Goal: Task Accomplishment & Management: Use online tool/utility

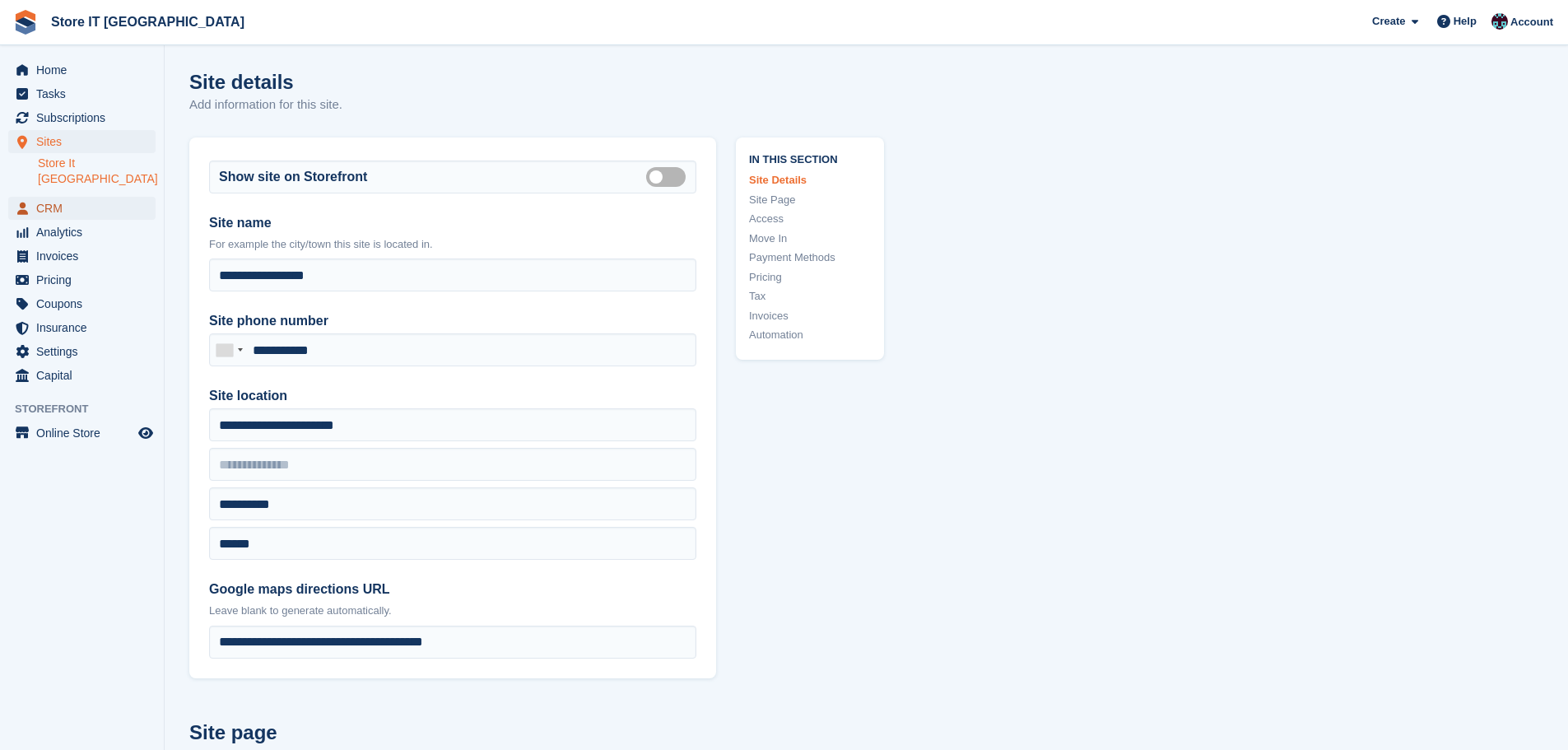
click at [60, 197] on span "CRM" at bounding box center [85, 208] width 98 height 23
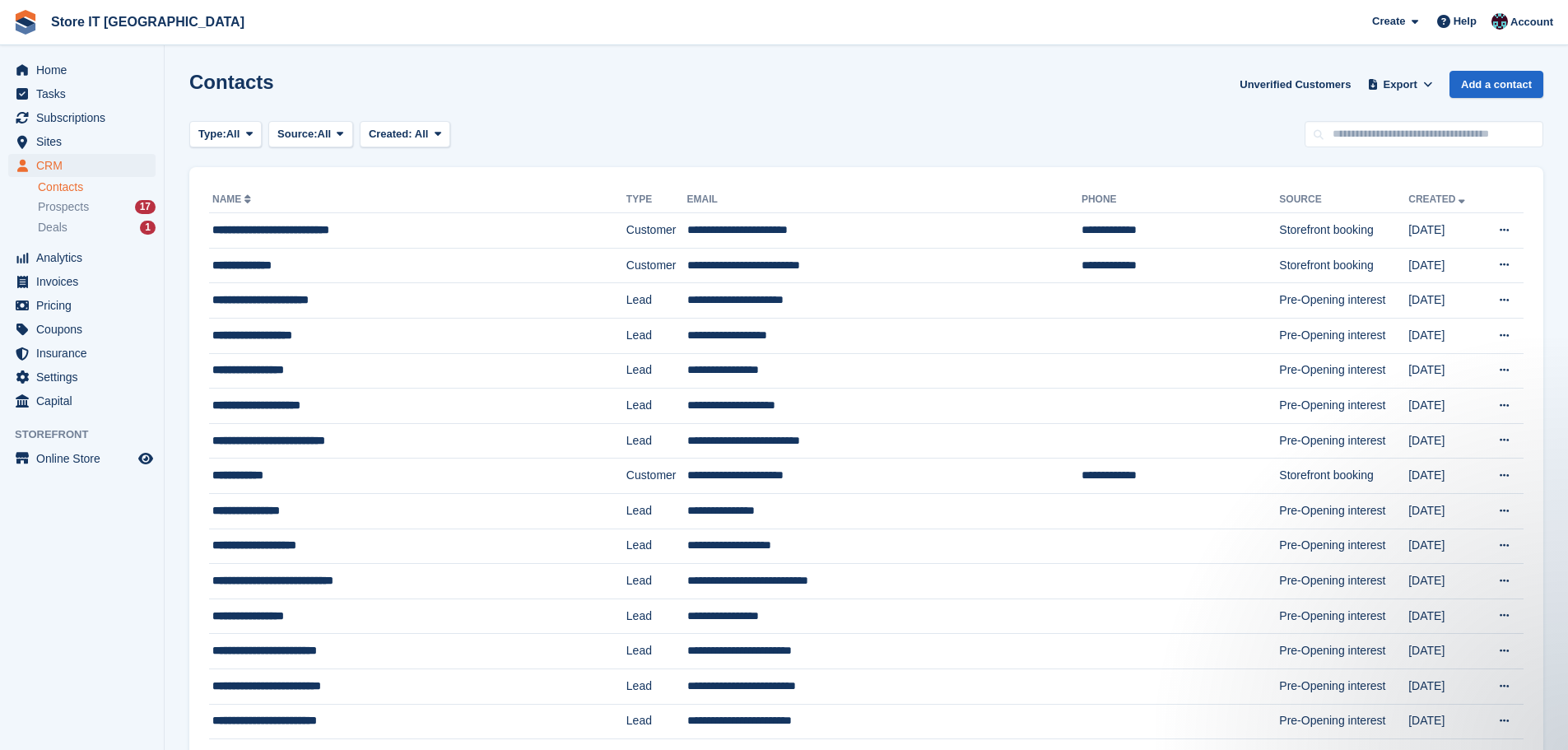
click at [223, 147] on section "Contacts Unverified Customers Export Export Contacts Export a CSV of all Contac…" at bounding box center [866, 445] width 1404 height 891
click at [223, 144] on button "Type: All" at bounding box center [226, 134] width 72 height 27
click at [244, 228] on link "Customer" at bounding box center [268, 232] width 144 height 30
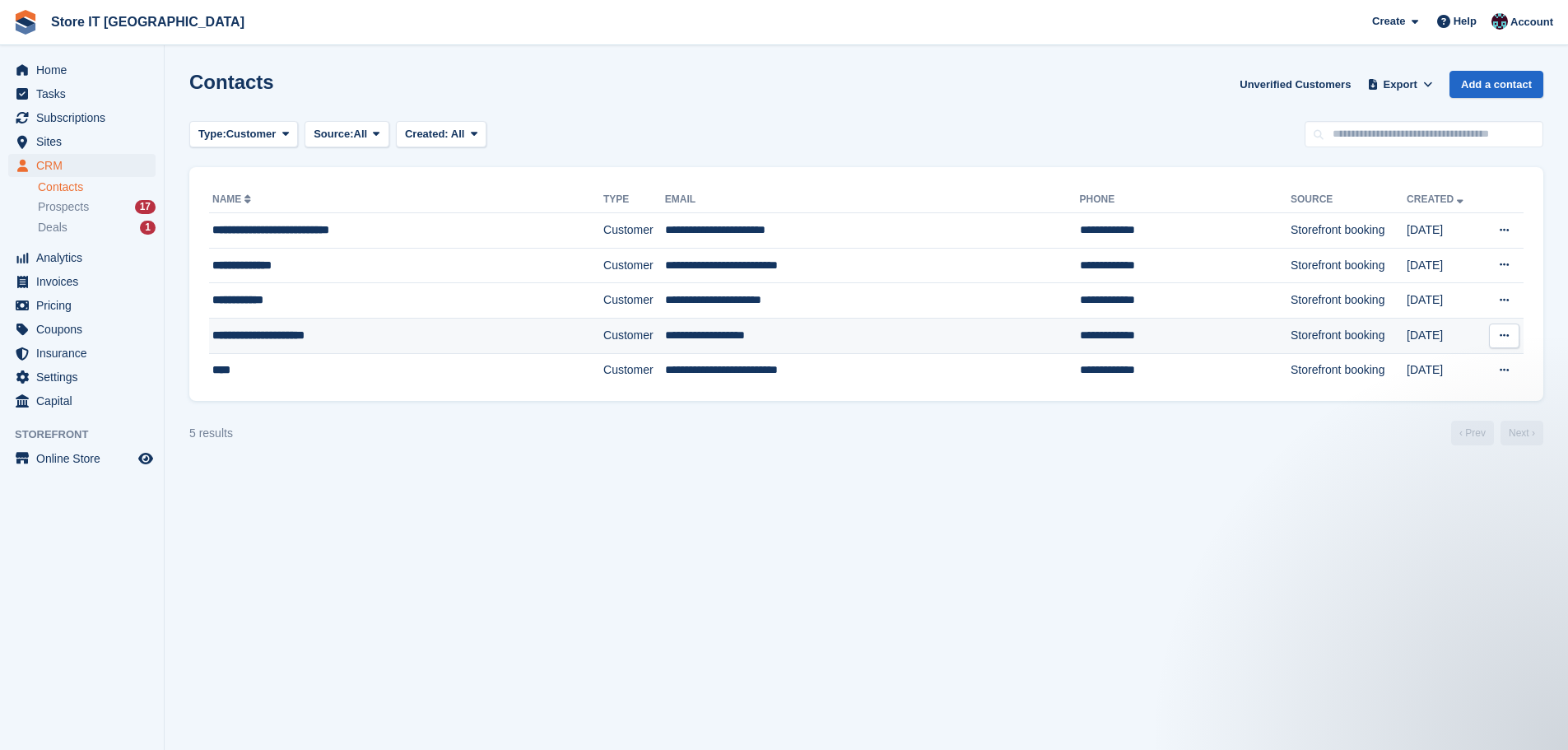
click at [1511, 343] on button at bounding box center [1505, 335] width 31 height 24
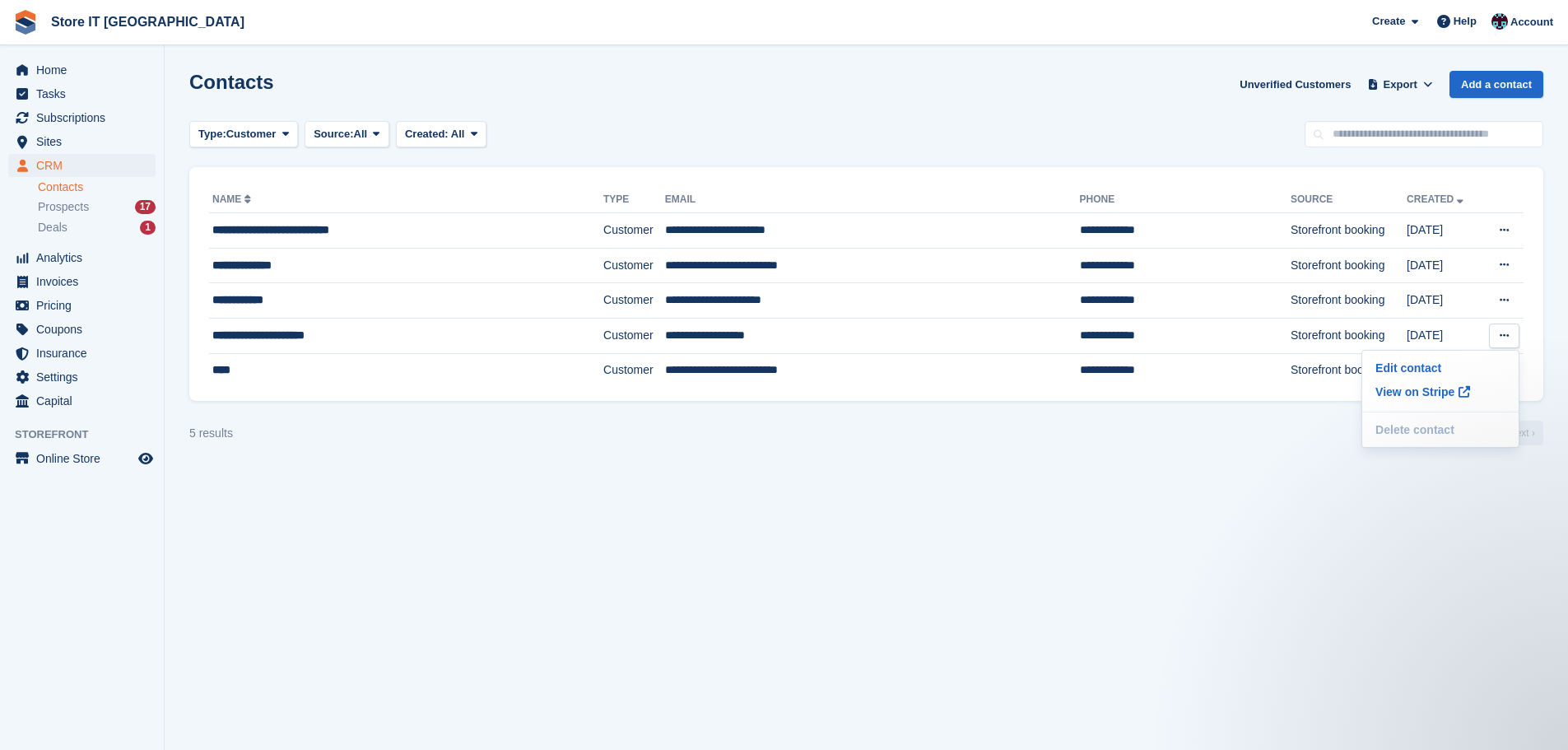
click at [969, 495] on section "Contacts Unverified Customers Export Export Contacts Export a CSV of all Contac…" at bounding box center [866, 375] width 1404 height 750
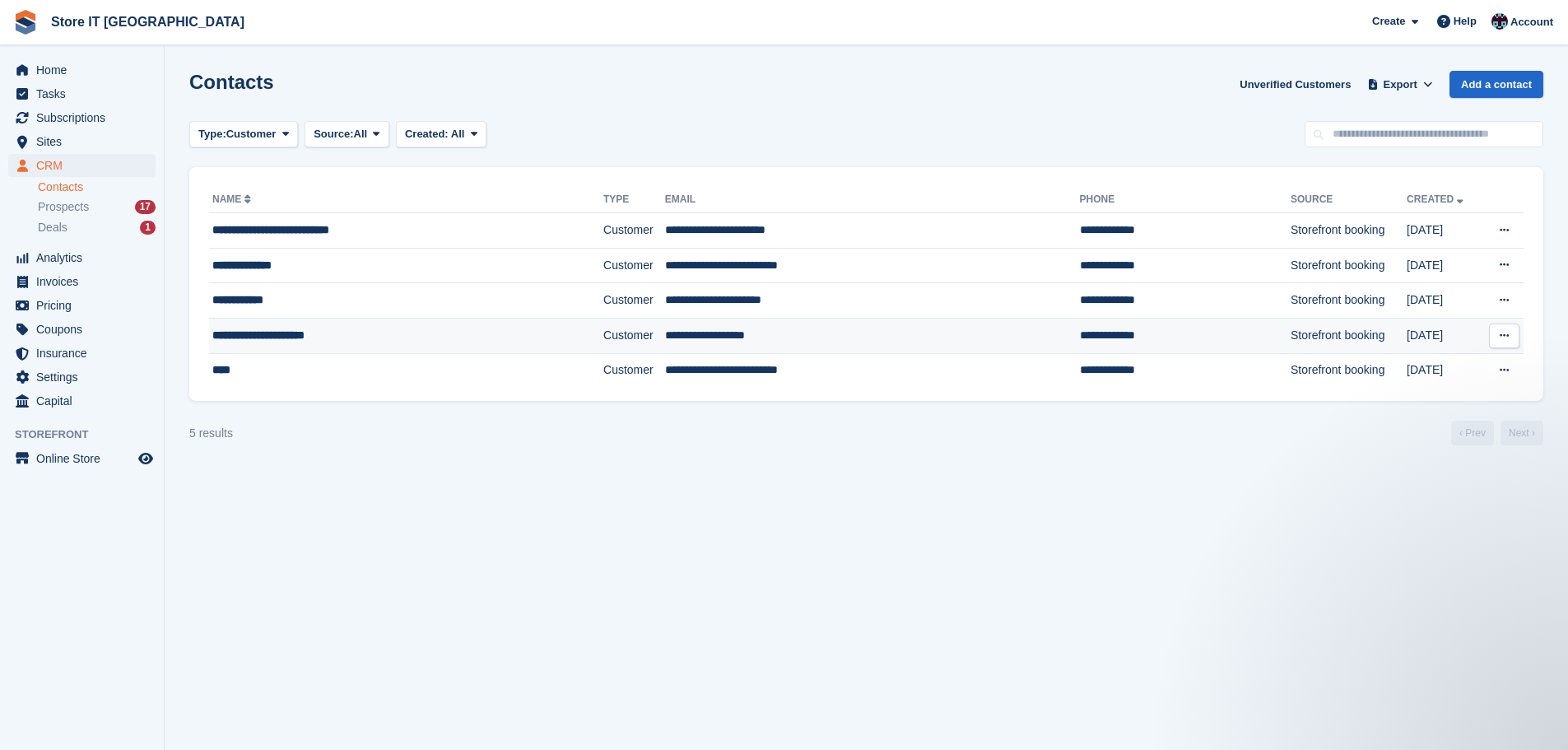
click at [346, 331] on div "**********" at bounding box center [370, 335] width 316 height 17
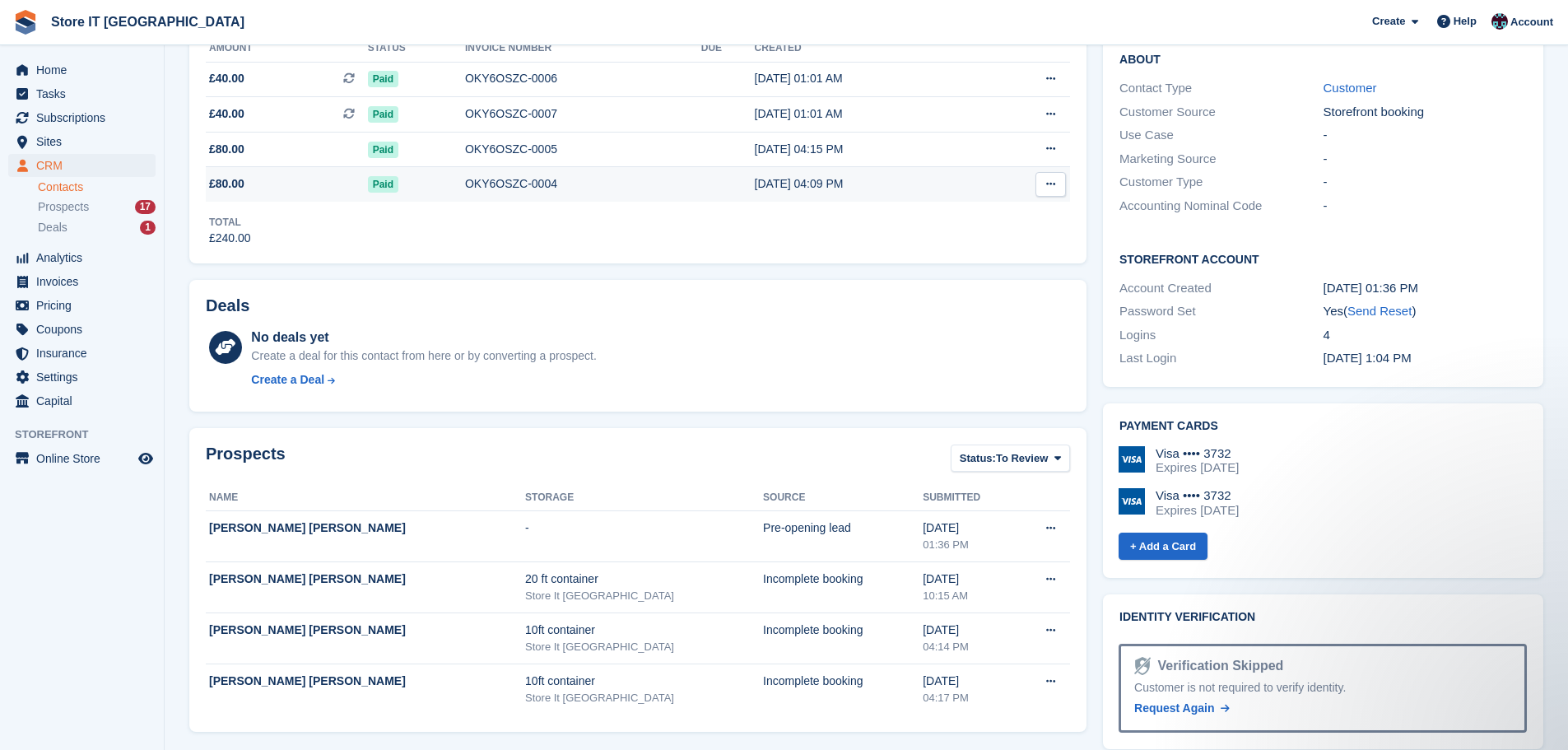
scroll to position [494, 0]
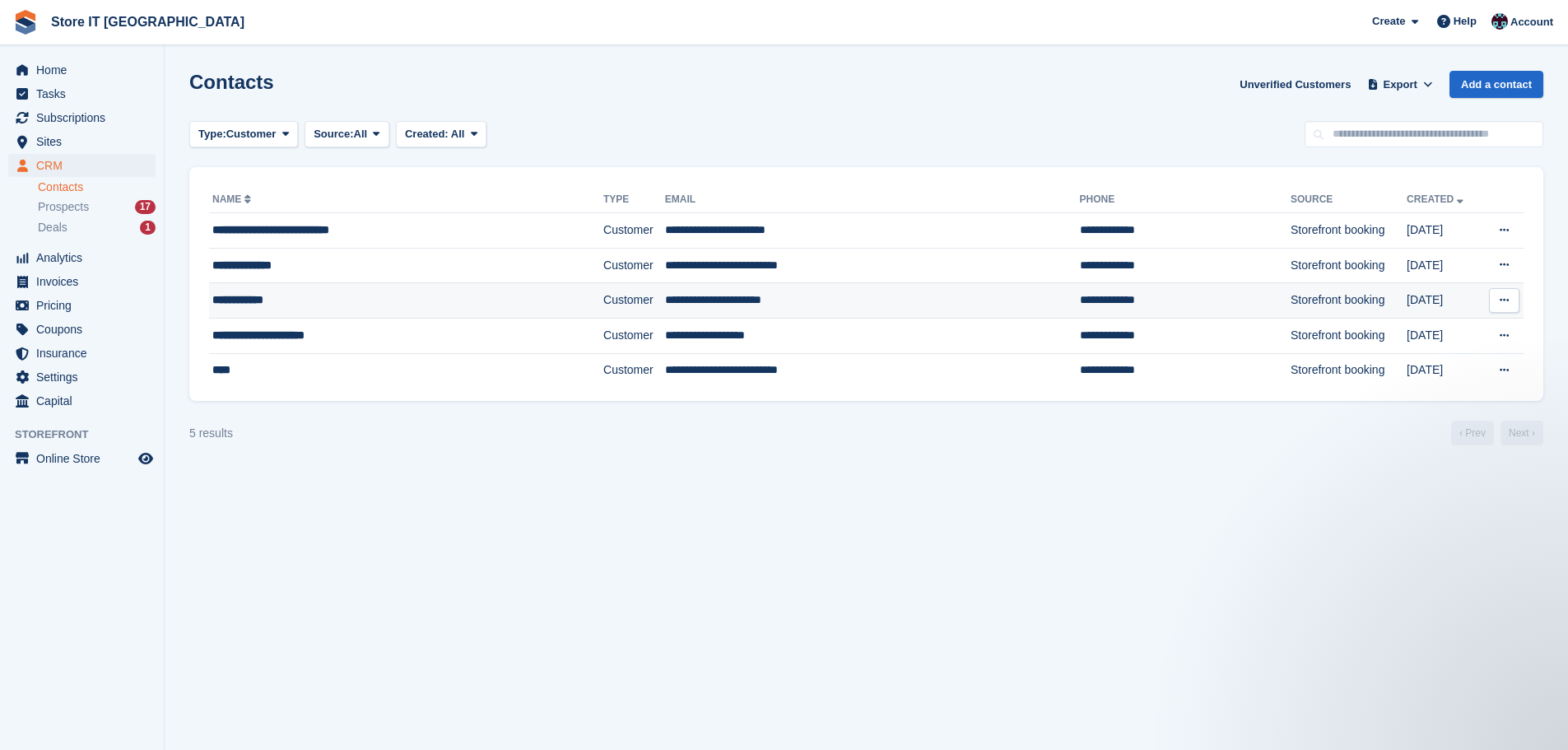
click at [1504, 297] on icon at bounding box center [1505, 300] width 9 height 11
click at [1291, 301] on td "Storefront booking" at bounding box center [1349, 301] width 116 height 35
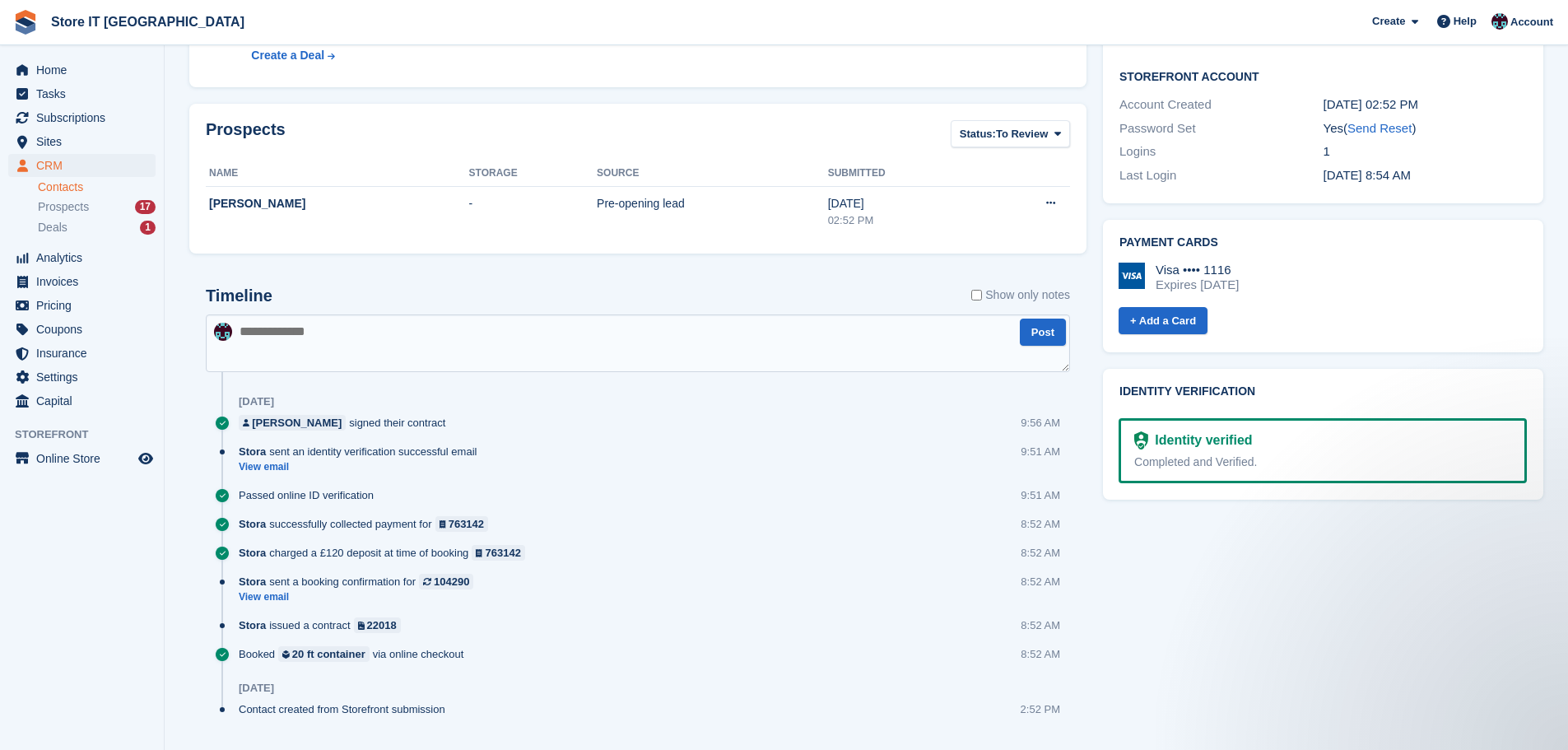
scroll to position [510, 0]
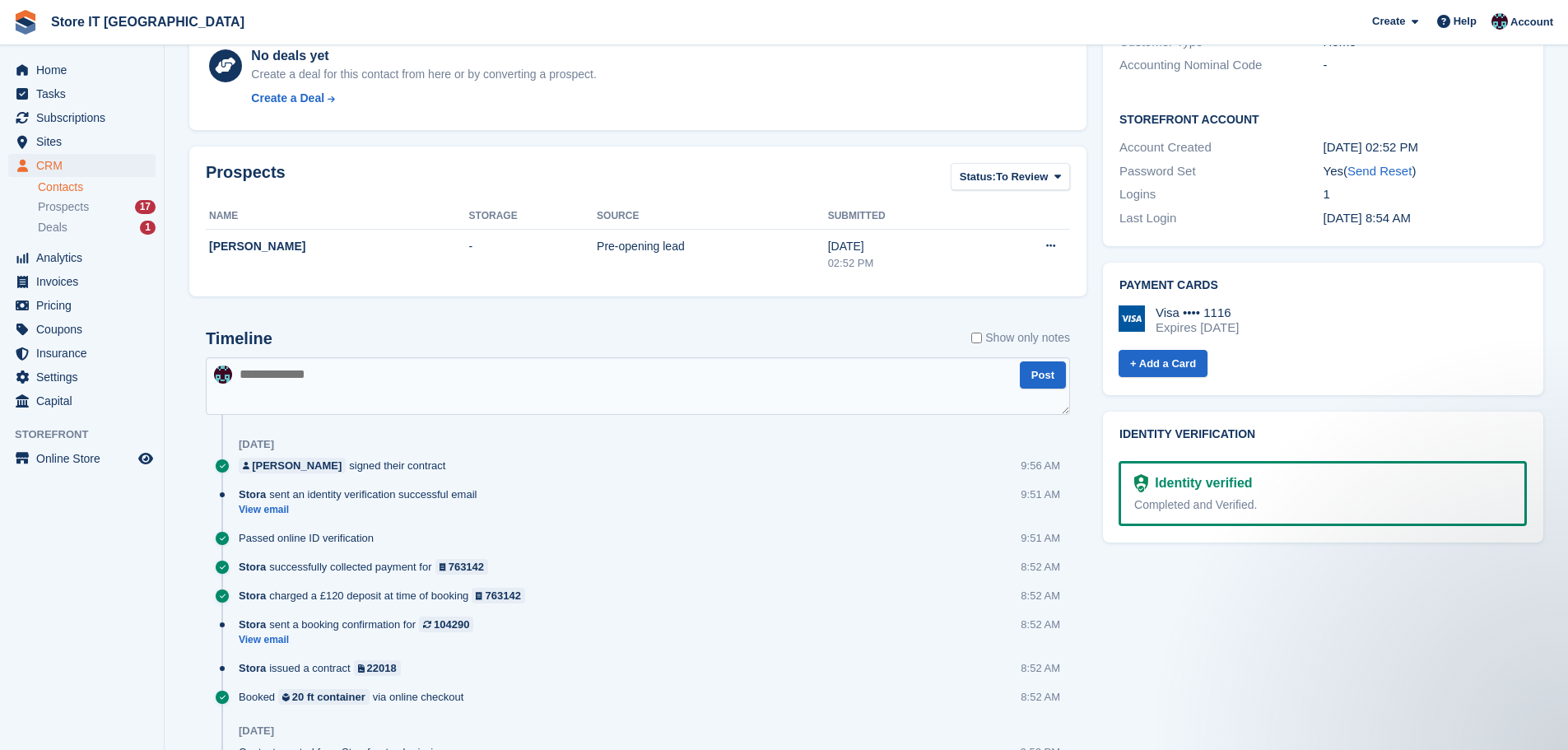
click at [1239, 473] on div "Identity verified" at bounding box center [1200, 483] width 104 height 20
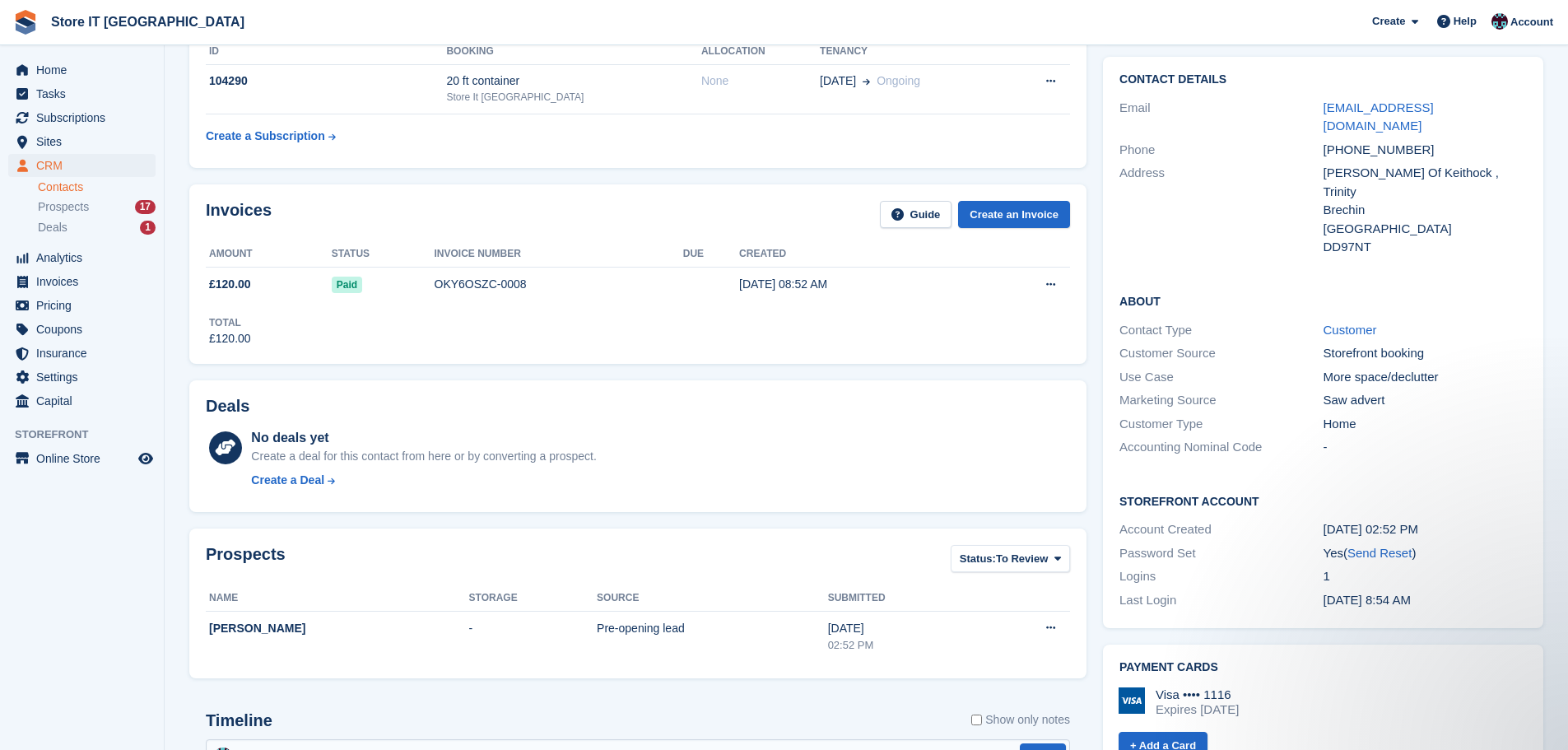
scroll to position [98, 0]
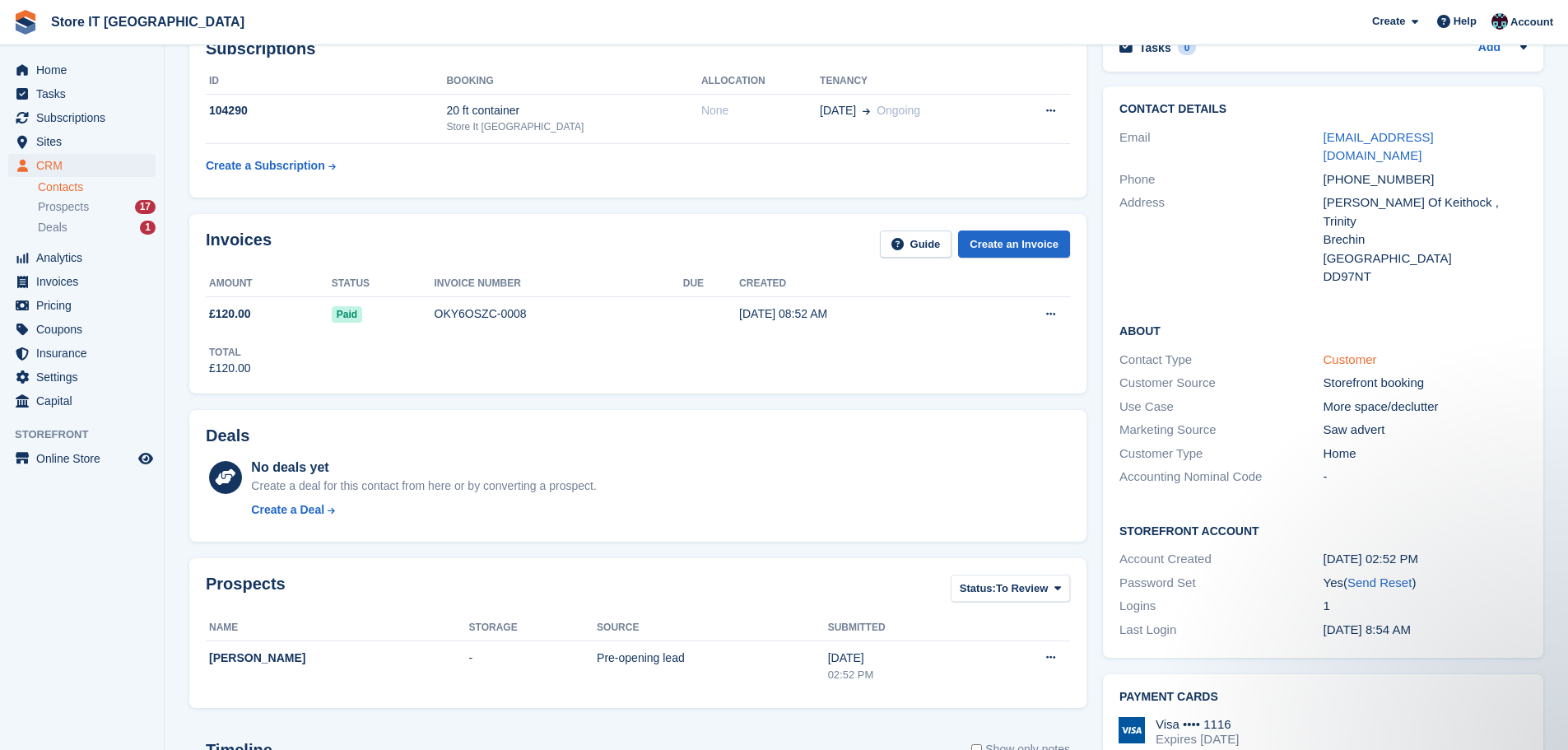
click at [1371, 352] on link "Customer" at bounding box center [1350, 359] width 53 height 14
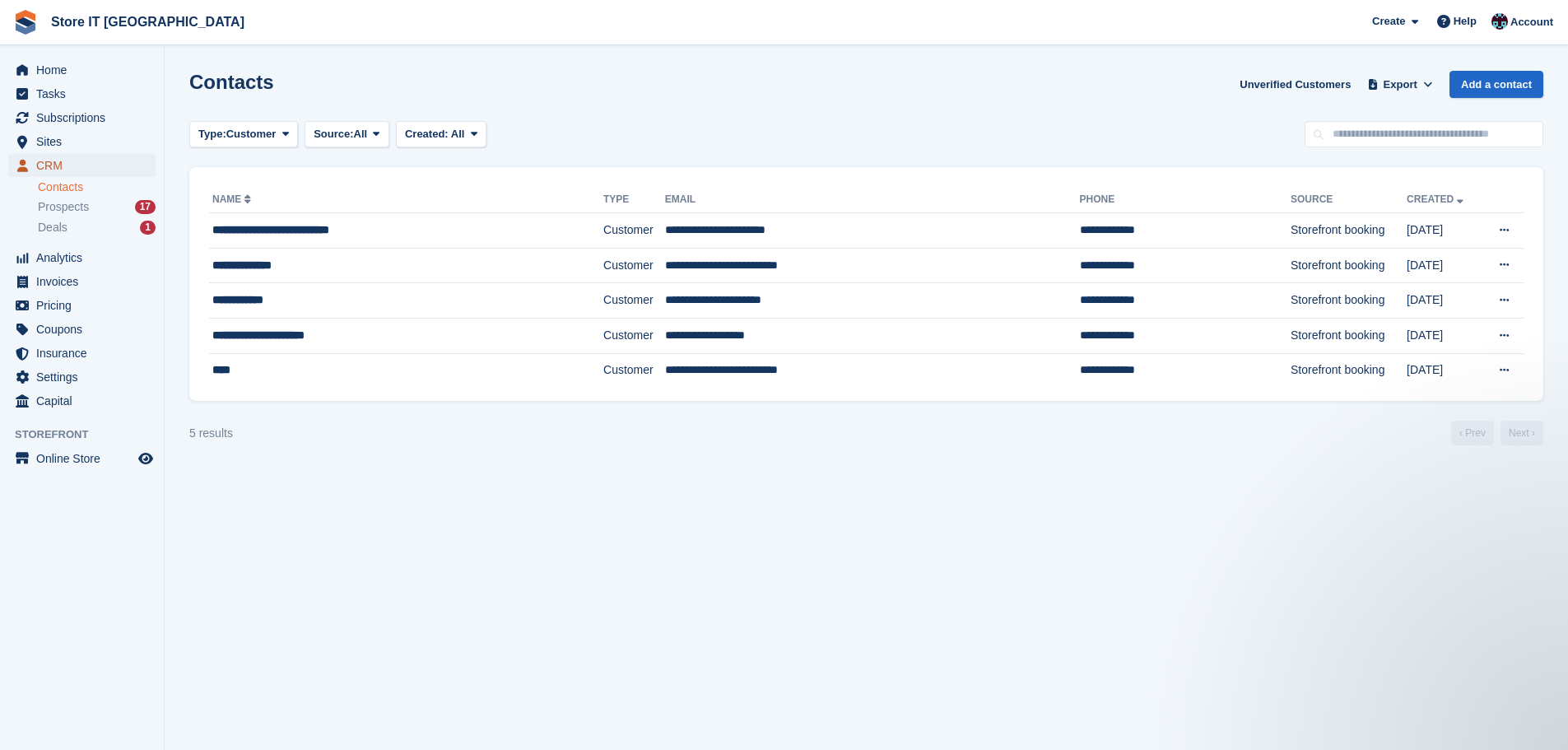
click at [39, 156] on span "CRM" at bounding box center [85, 166] width 98 height 23
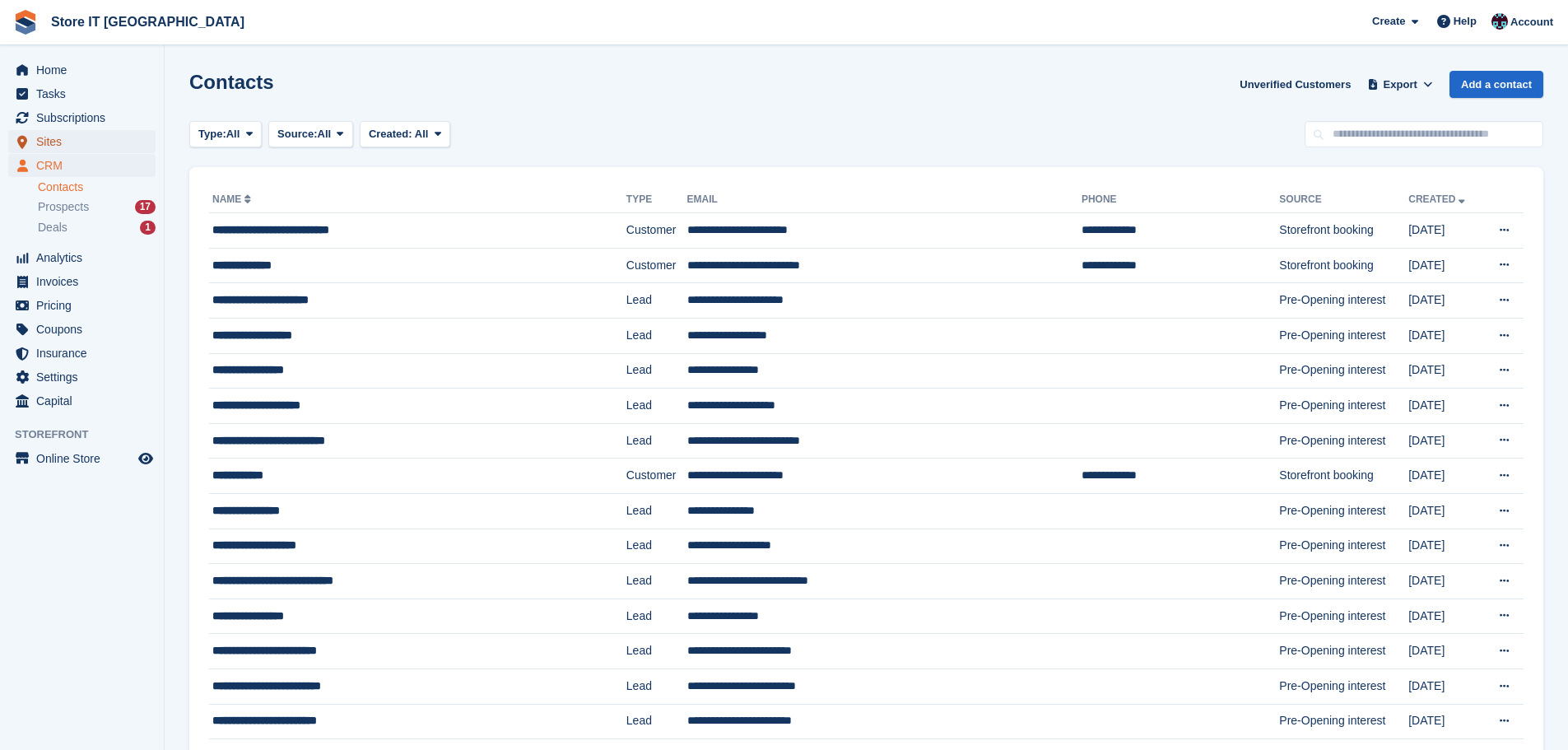
click at [54, 142] on span "Sites" at bounding box center [85, 142] width 98 height 23
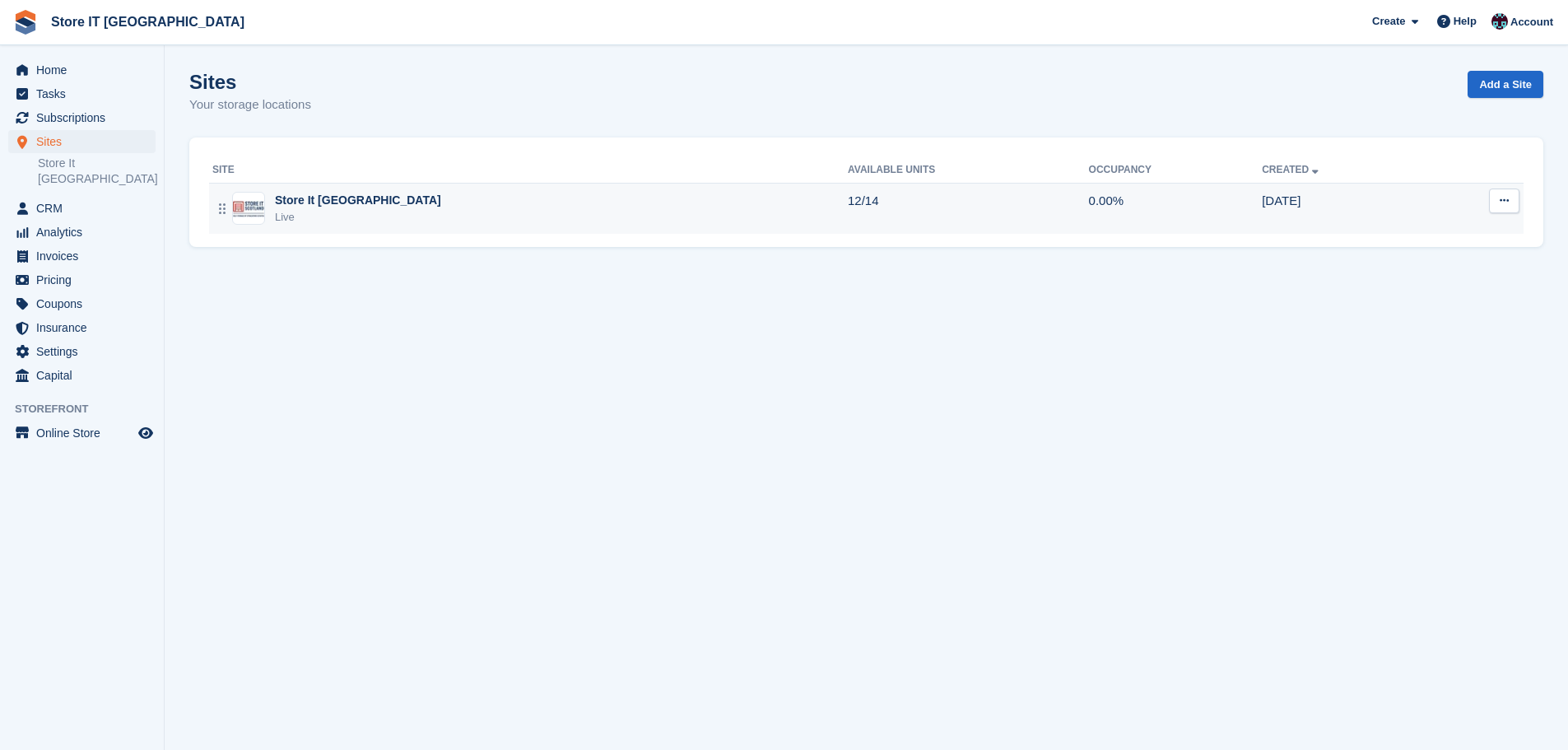
click at [401, 210] on div "Store It Scotland Live" at bounding box center [530, 208] width 636 height 33
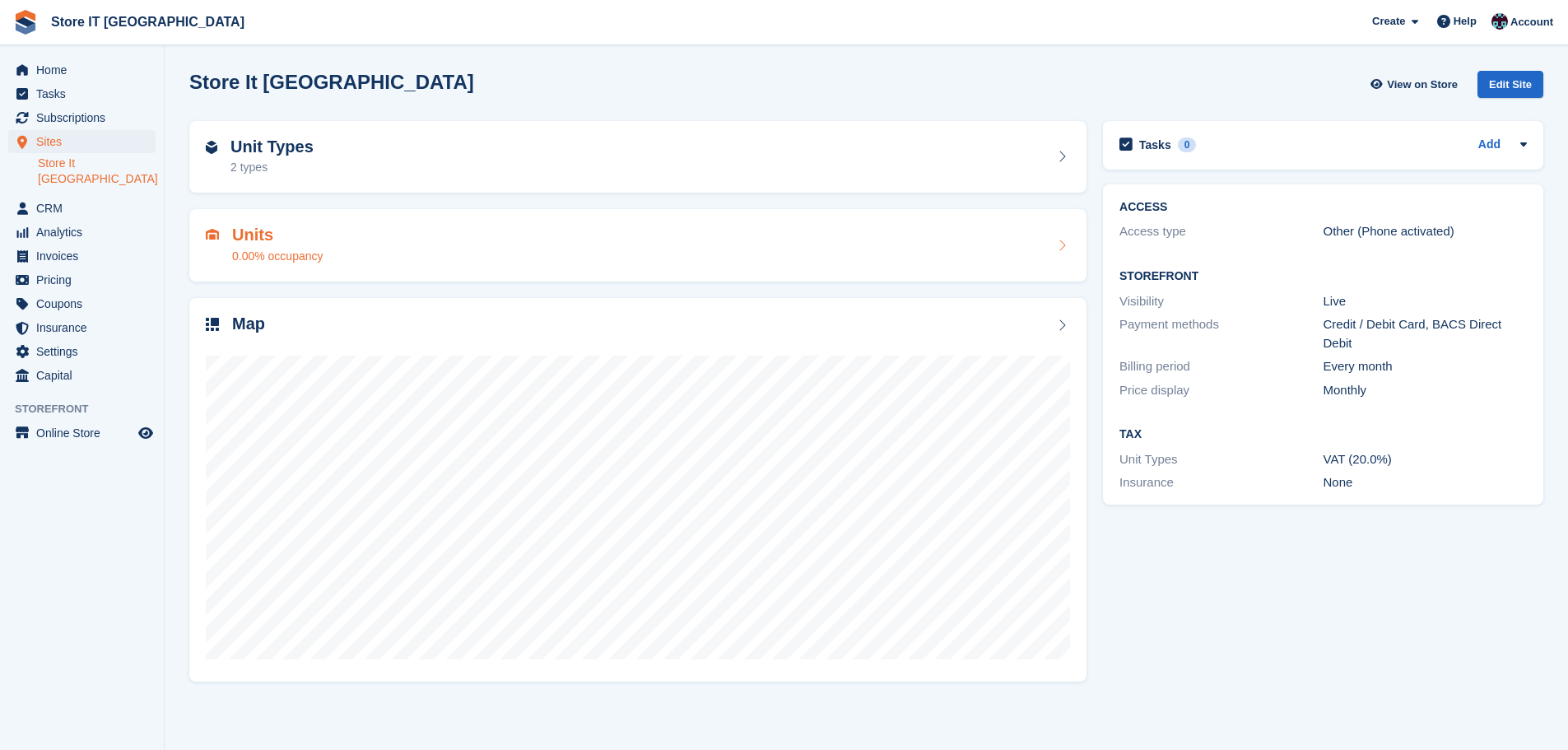
click at [813, 239] on div "Units 0.00% occupancy" at bounding box center [638, 245] width 865 height 40
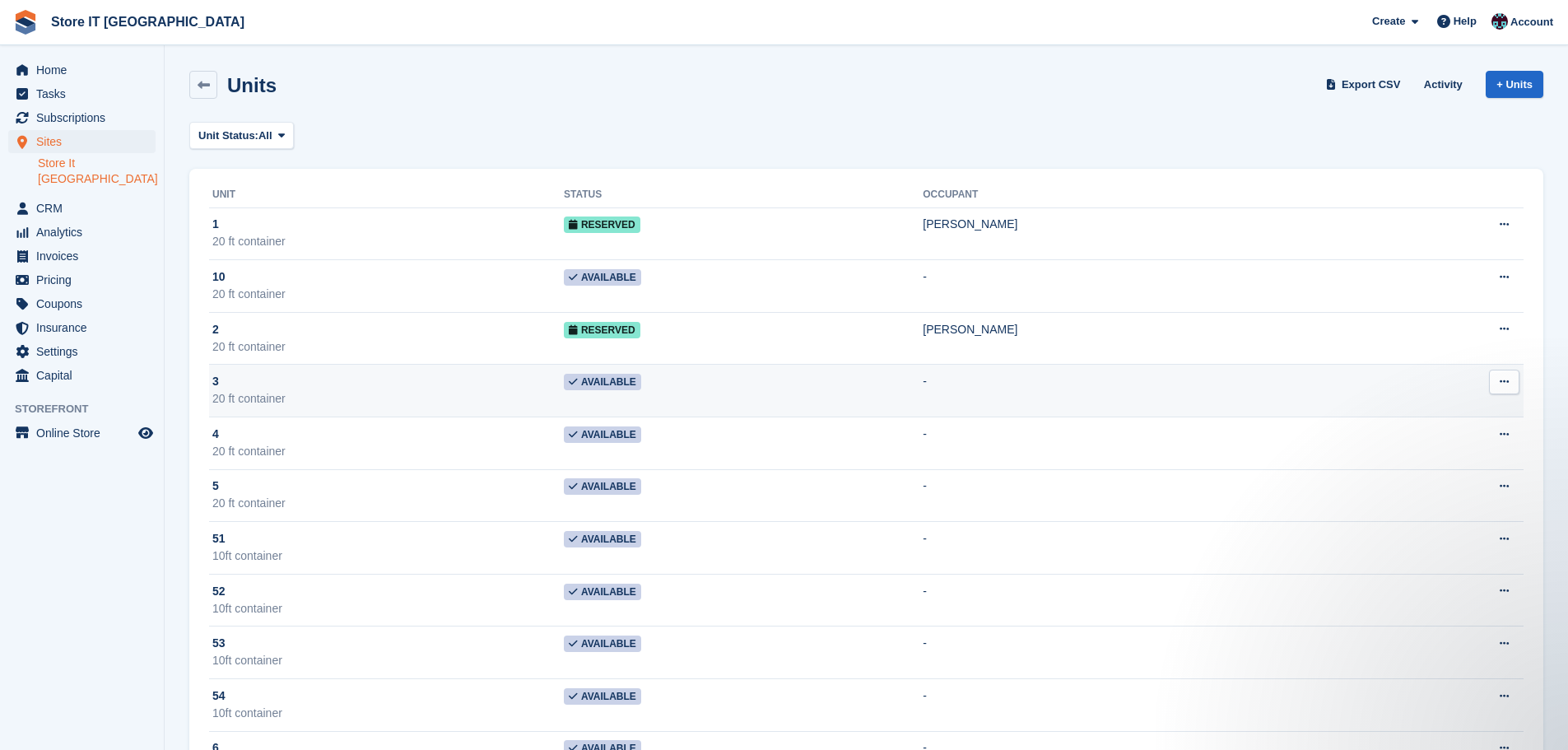
click at [1505, 381] on icon at bounding box center [1505, 382] width 9 height 11
click at [1424, 413] on p "Edit unit" at bounding box center [1441, 414] width 144 height 22
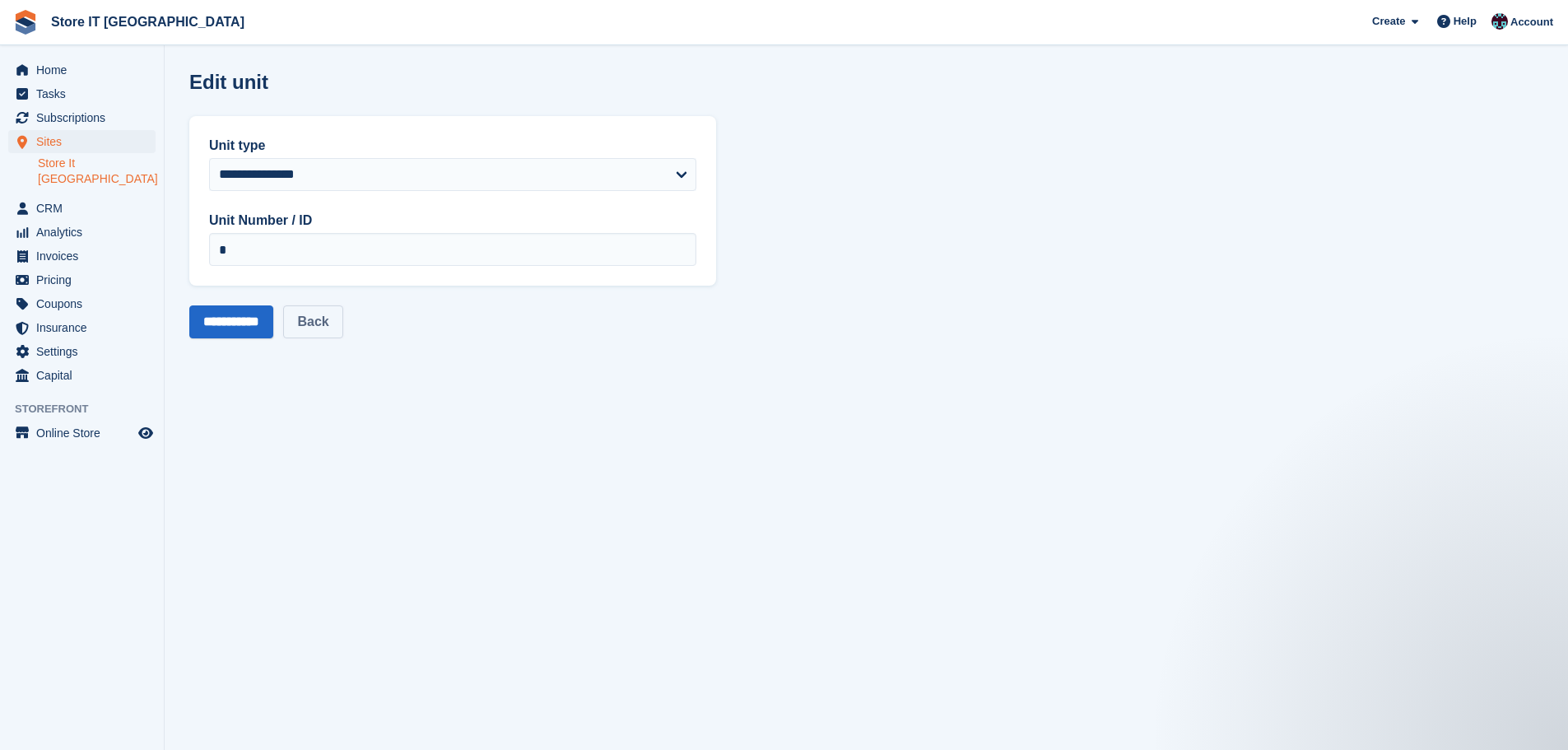
click at [336, 333] on link "Back" at bounding box center [313, 321] width 60 height 32
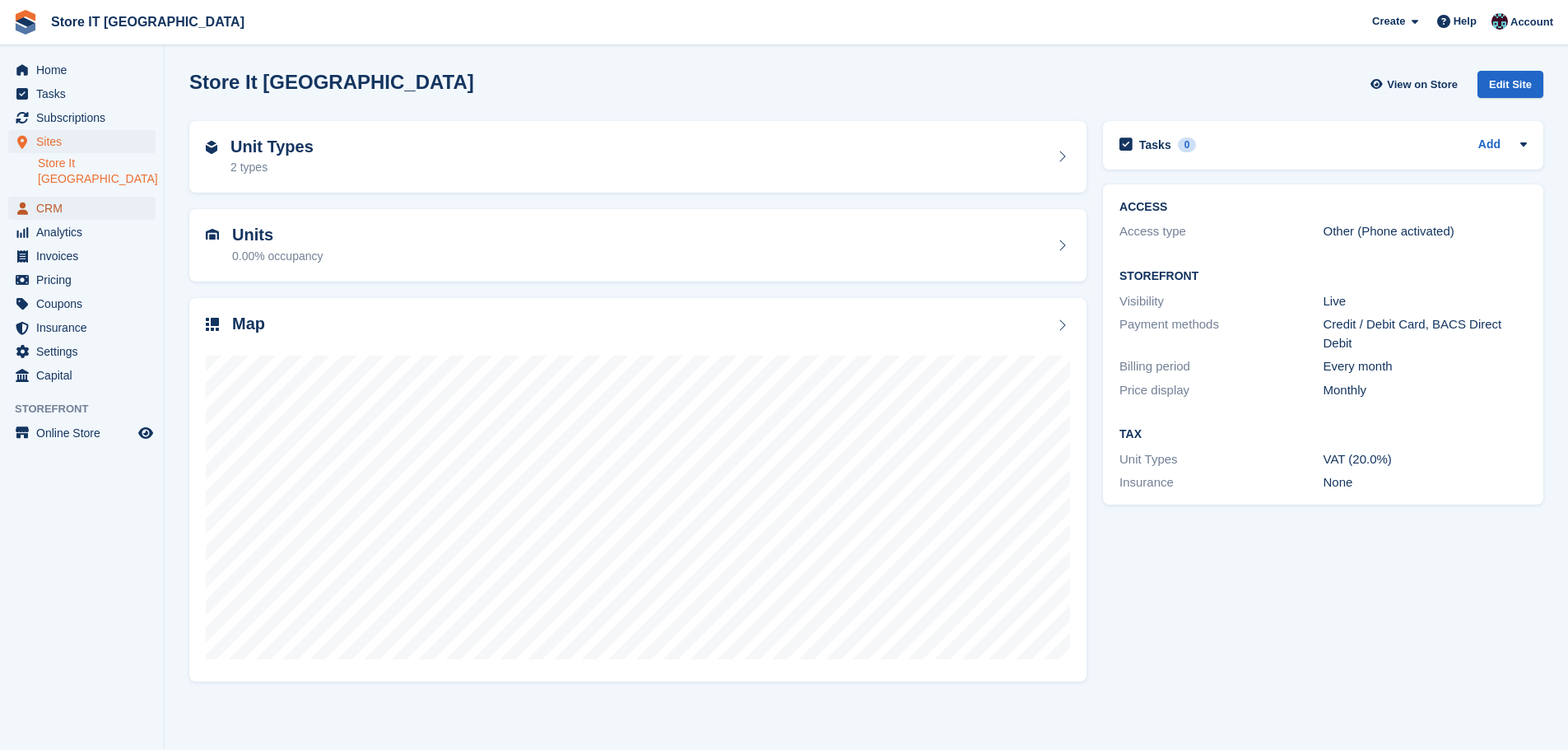
click at [76, 201] on span "CRM" at bounding box center [85, 208] width 98 height 23
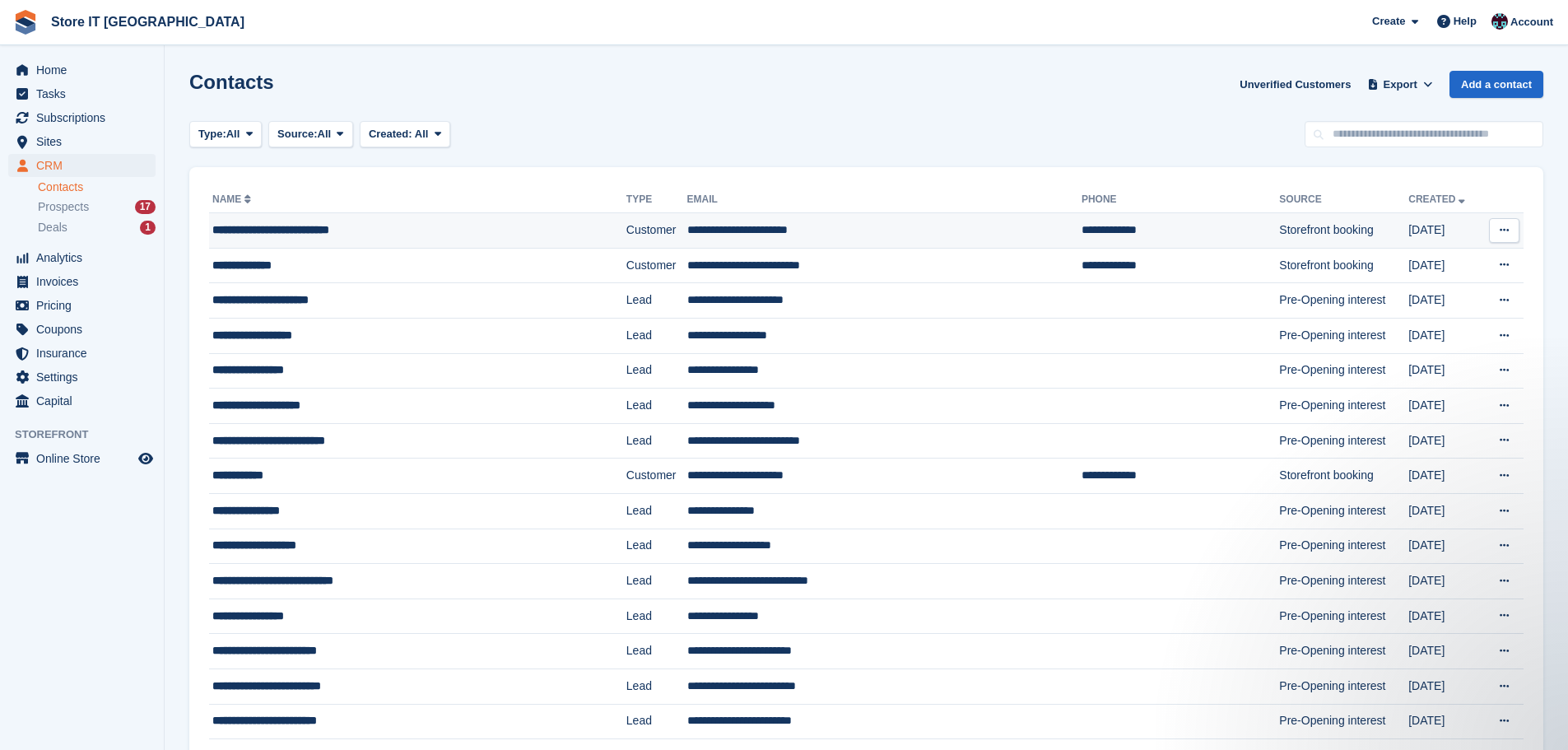
click at [1498, 236] on button at bounding box center [1505, 230] width 31 height 24
click at [1482, 229] on td "Edit contact View on Stripe Delete contact This contact cannot be deleted becau…" at bounding box center [1503, 230] width 42 height 35
click at [969, 234] on td "**********" at bounding box center [884, 230] width 394 height 35
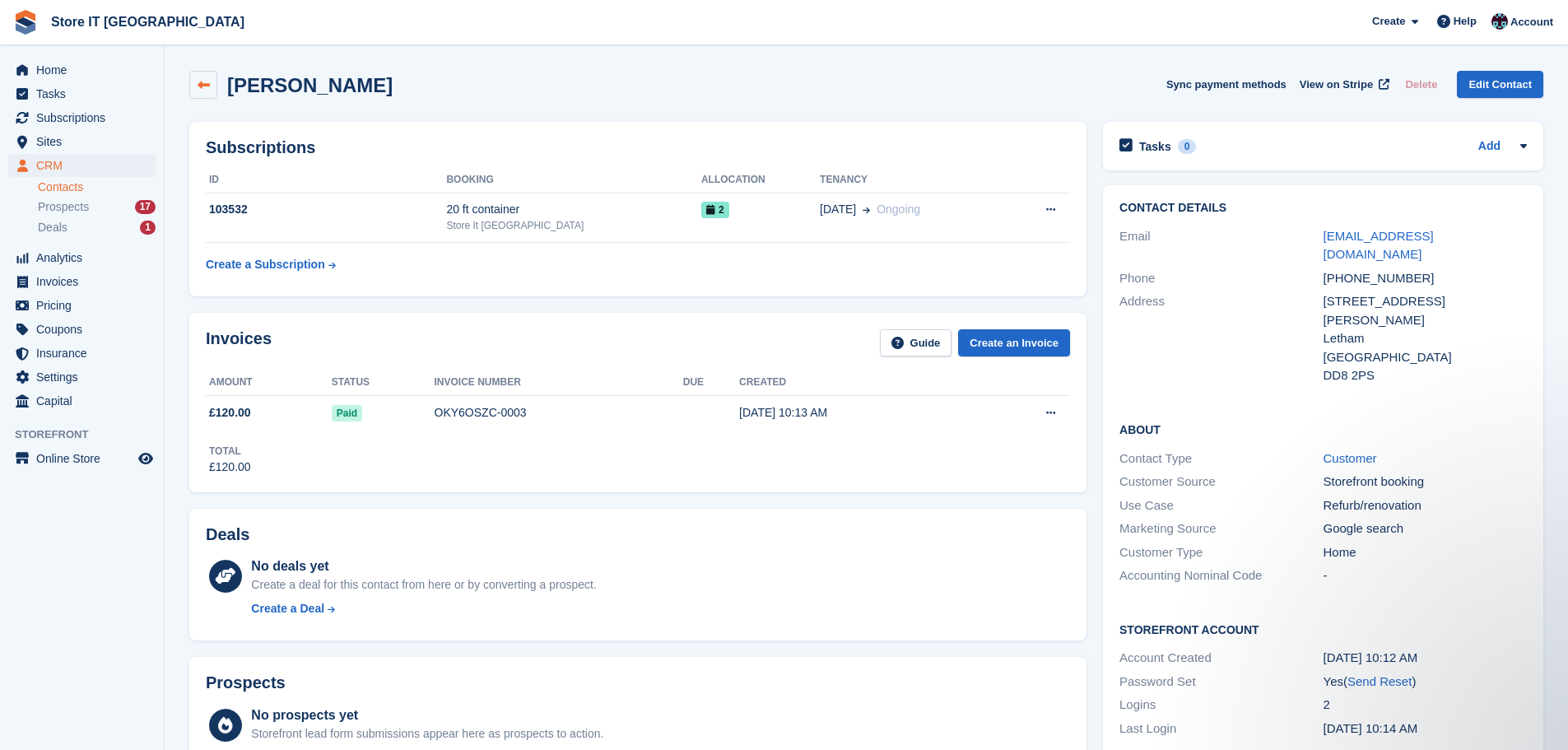
click at [208, 79] on icon at bounding box center [204, 86] width 13 height 13
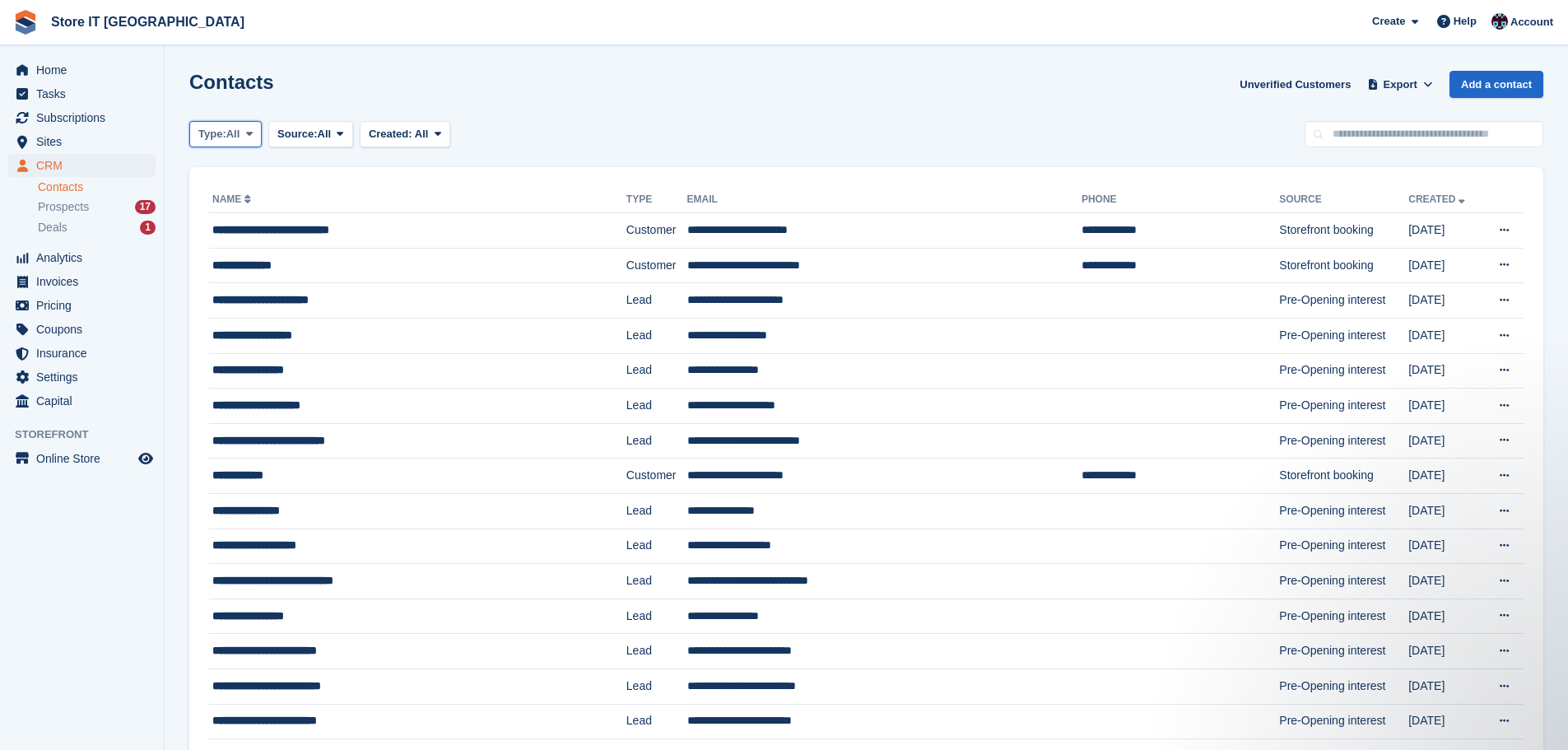
click at [218, 140] on span "Type:" at bounding box center [212, 134] width 28 height 16
click at [233, 236] on link "Customer" at bounding box center [268, 232] width 144 height 30
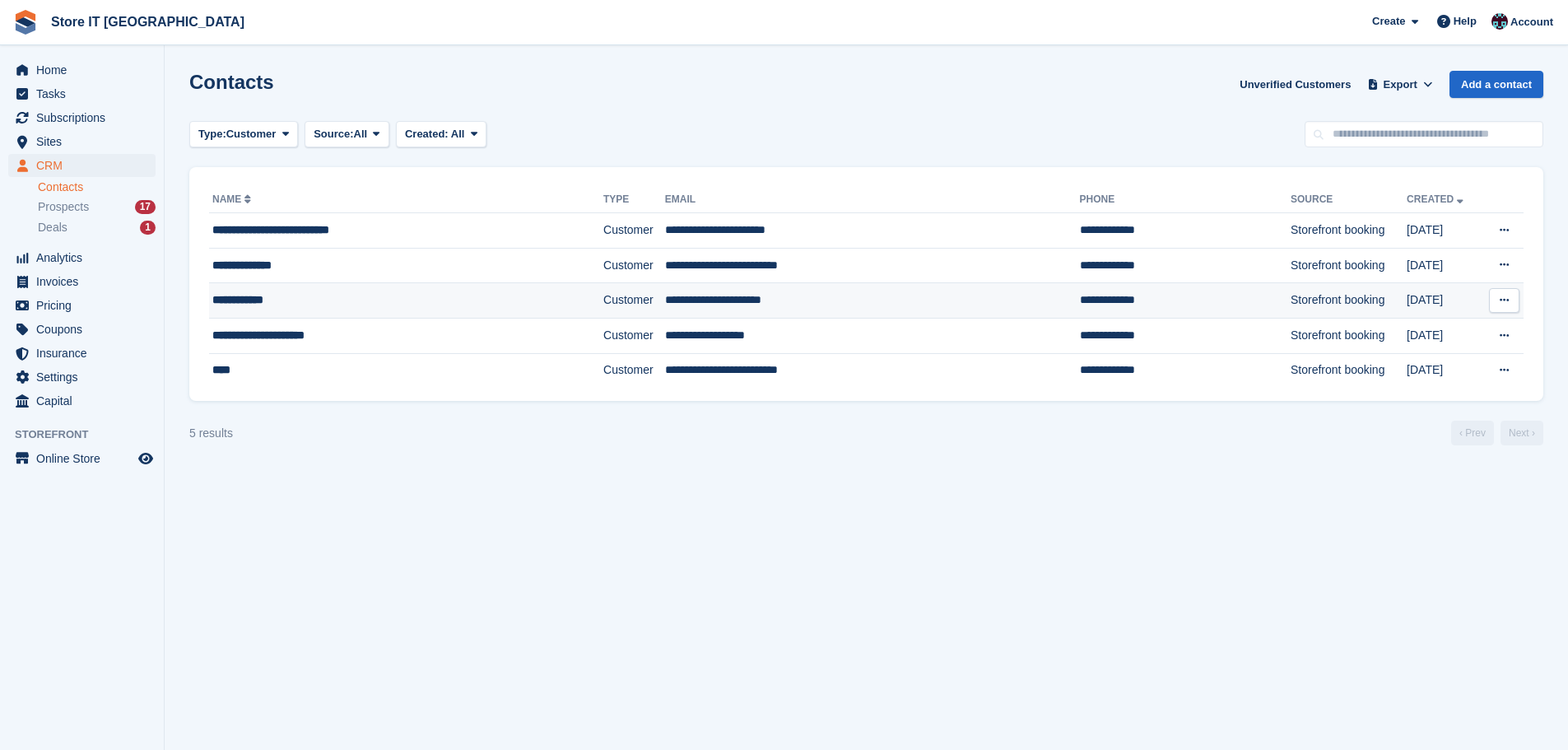
click at [388, 304] on div "**********" at bounding box center [370, 300] width 316 height 17
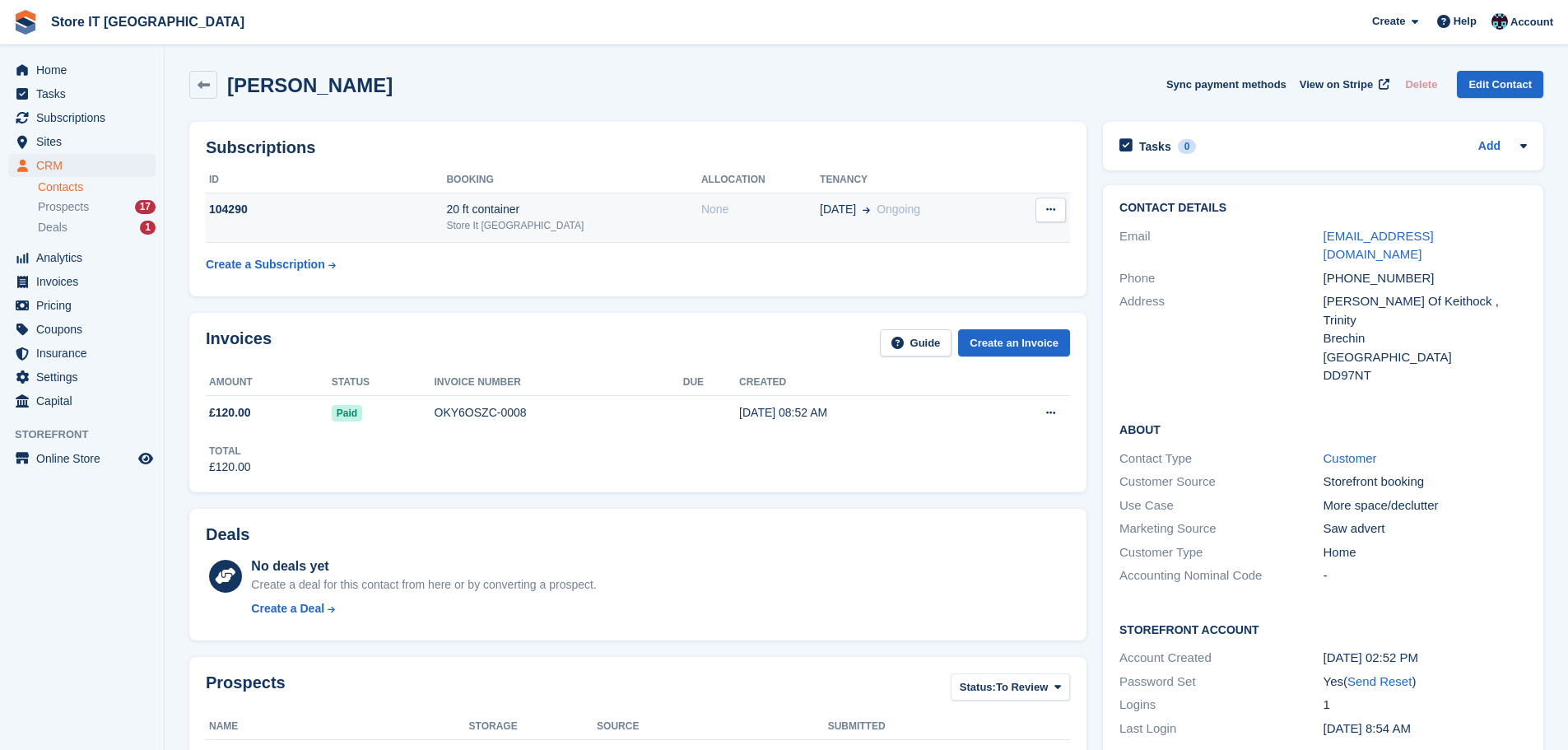
click at [701, 208] on div "None" at bounding box center [760, 209] width 118 height 17
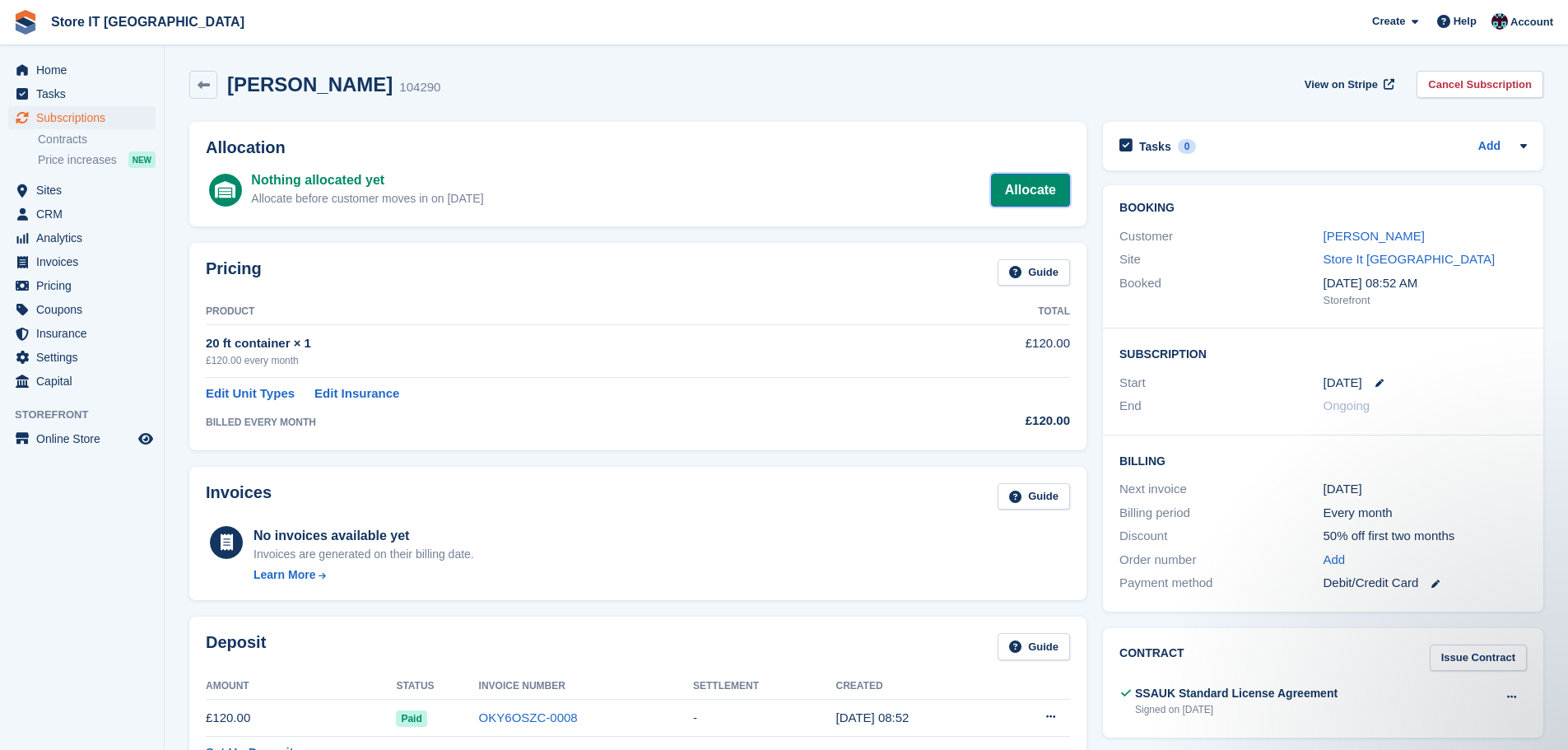
click at [1037, 199] on link "Allocate" at bounding box center [1031, 190] width 79 height 32
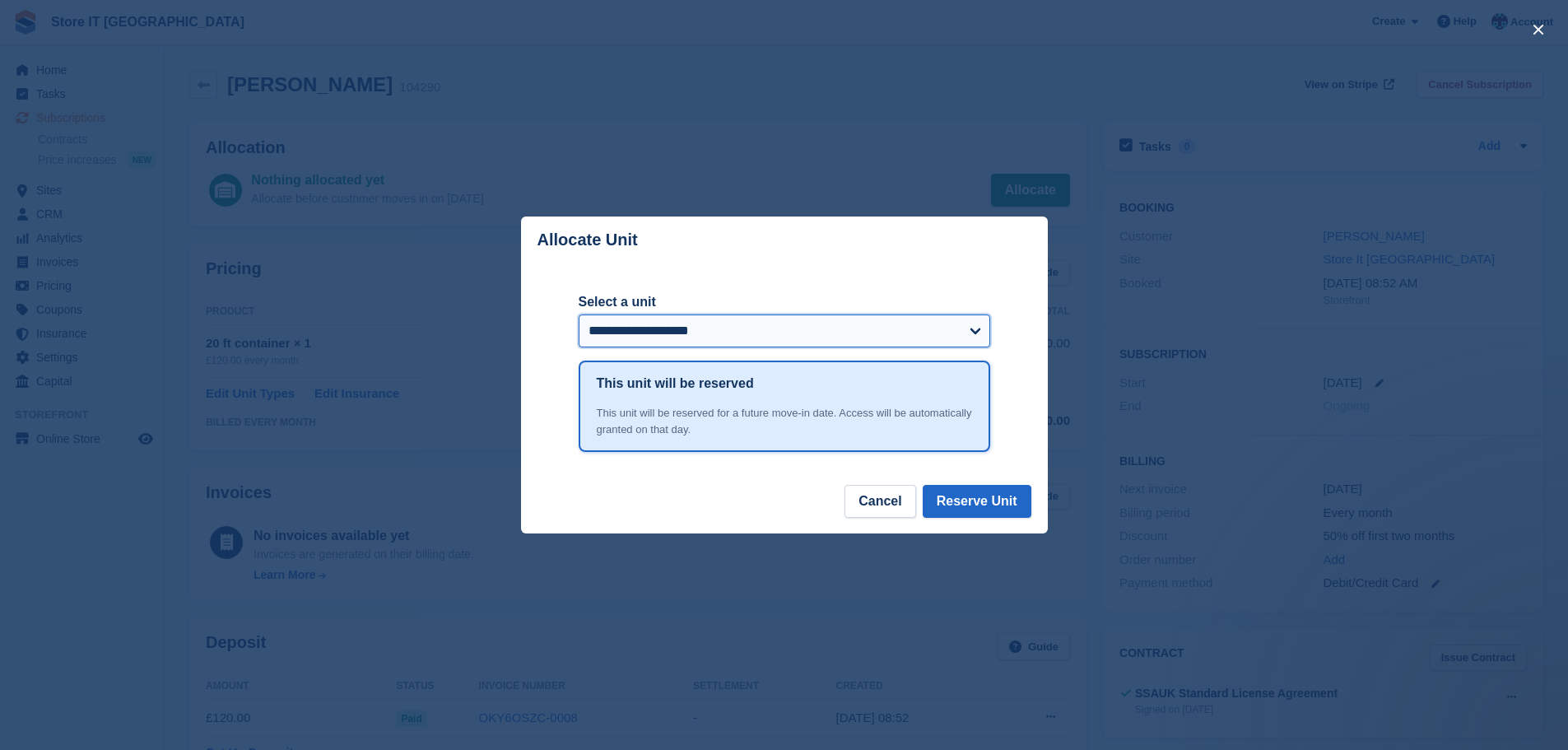
click at [775, 331] on select "**********" at bounding box center [784, 330] width 412 height 32
select select "******"
click at [579, 316] on select "**********" at bounding box center [784, 330] width 412 height 32
click at [964, 500] on button "Reserve Unit" at bounding box center [977, 501] width 108 height 32
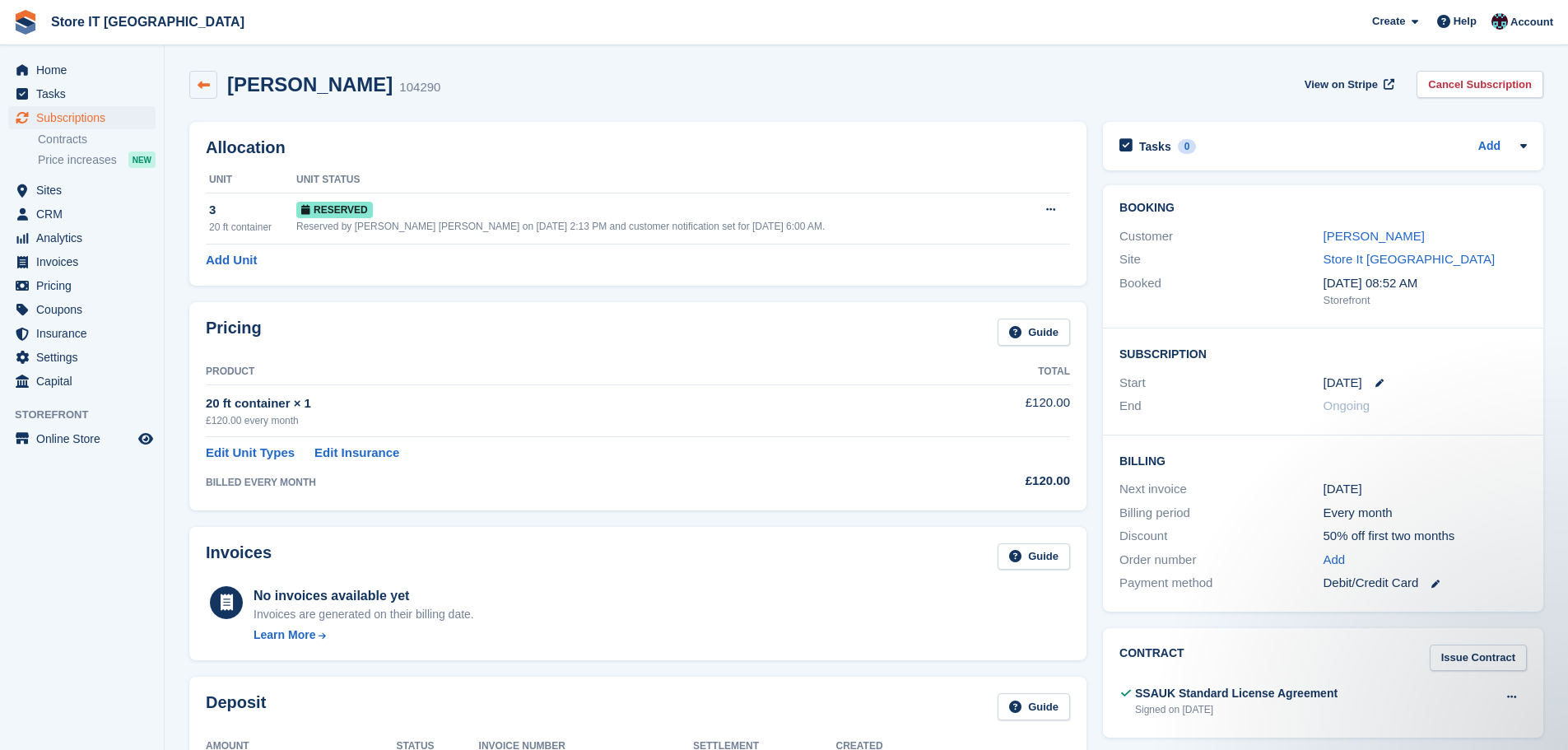
click at [204, 80] on icon at bounding box center [204, 86] width 13 height 13
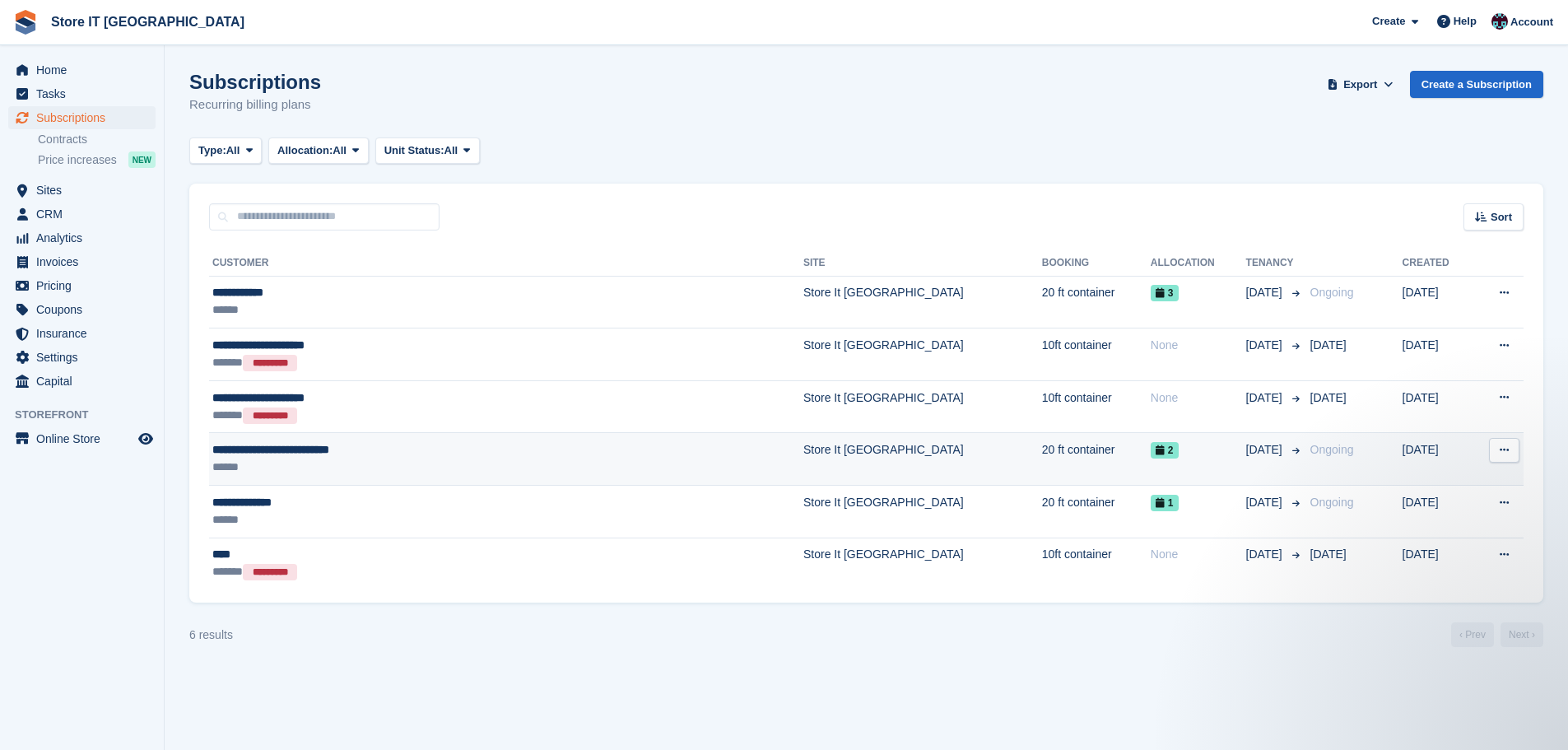
click at [409, 462] on div "******" at bounding box center [410, 467] width 396 height 17
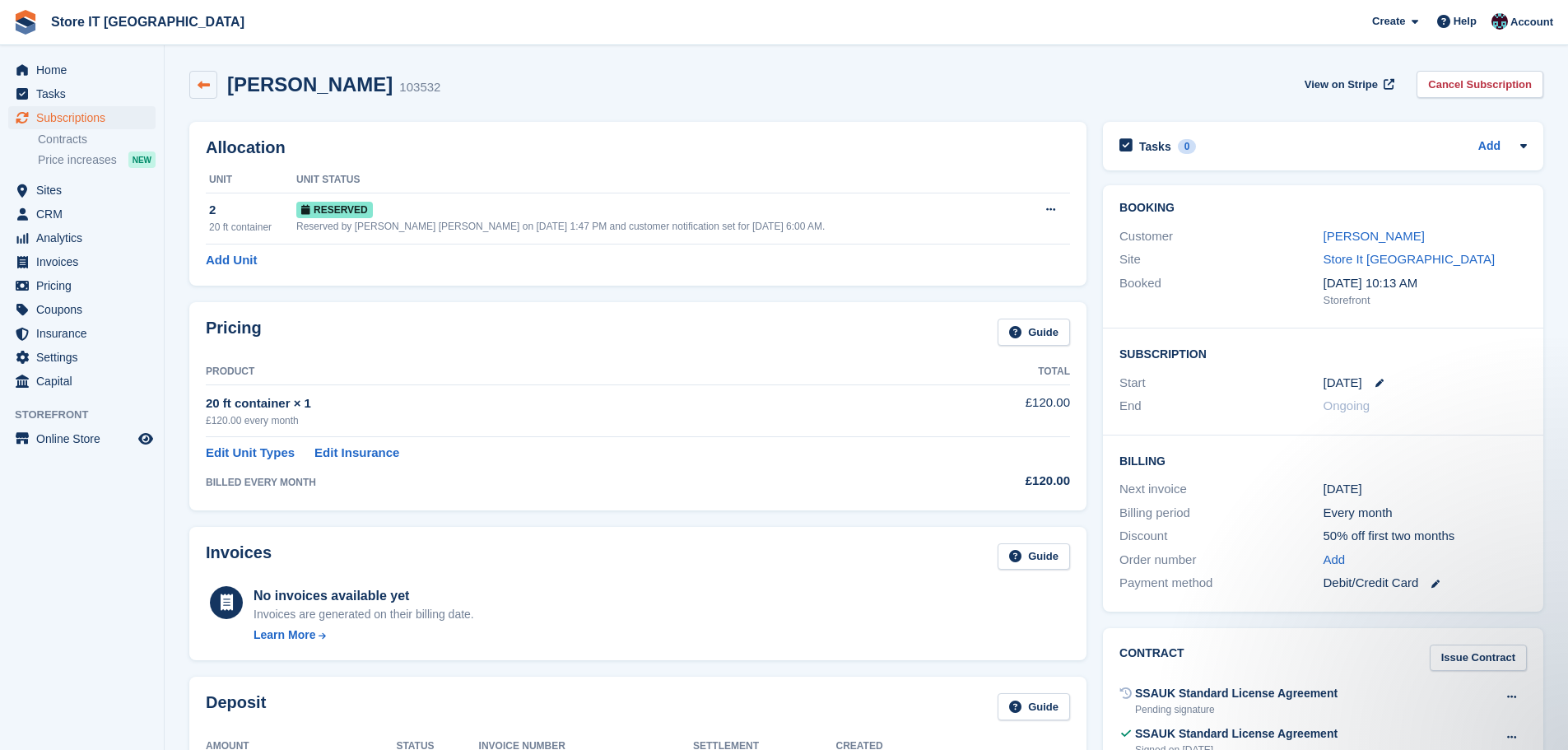
click at [206, 88] on icon at bounding box center [204, 86] width 13 height 13
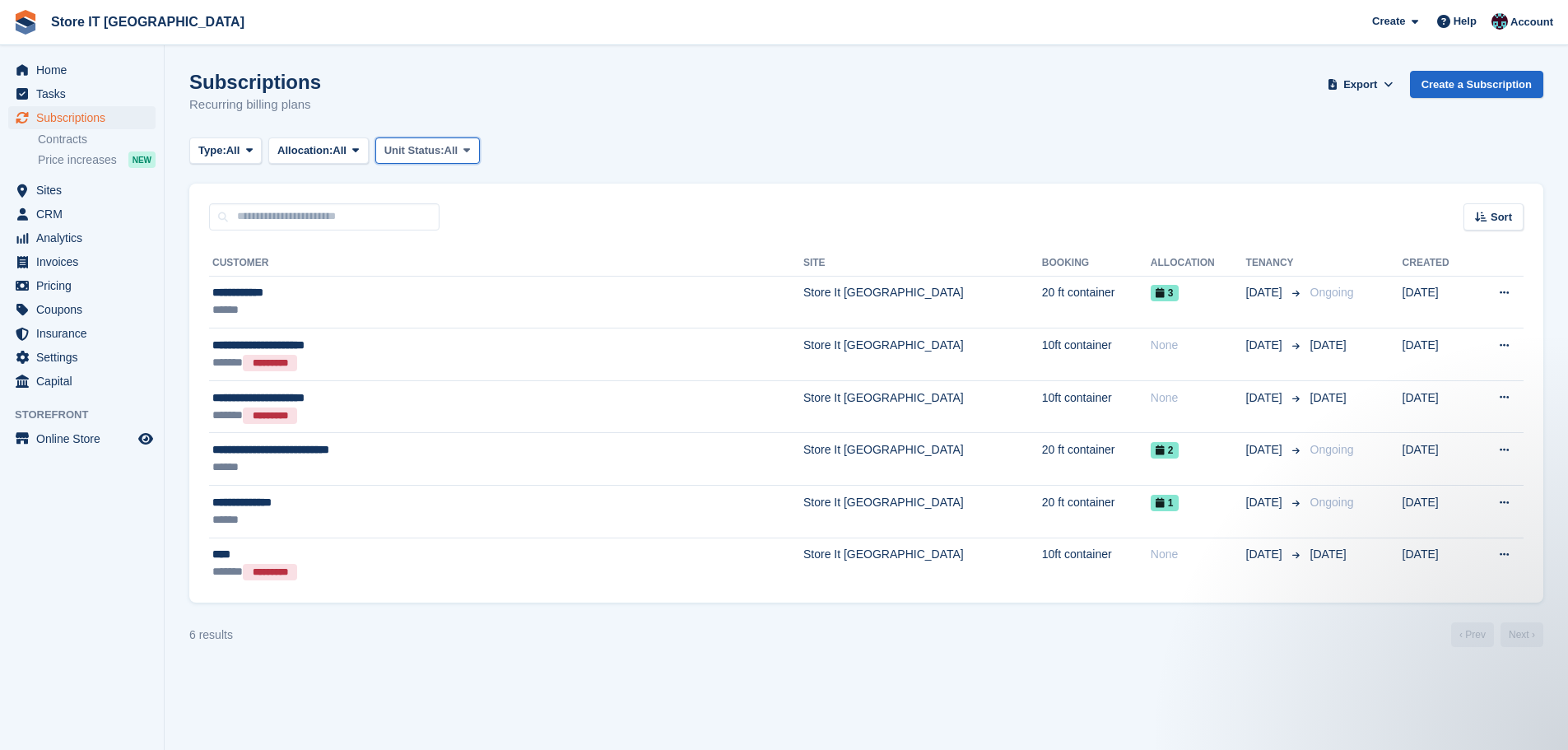
click at [431, 143] on span "Unit Status:" at bounding box center [414, 151] width 60 height 16
click at [448, 317] on link "Reserved" at bounding box center [454, 308] width 144 height 30
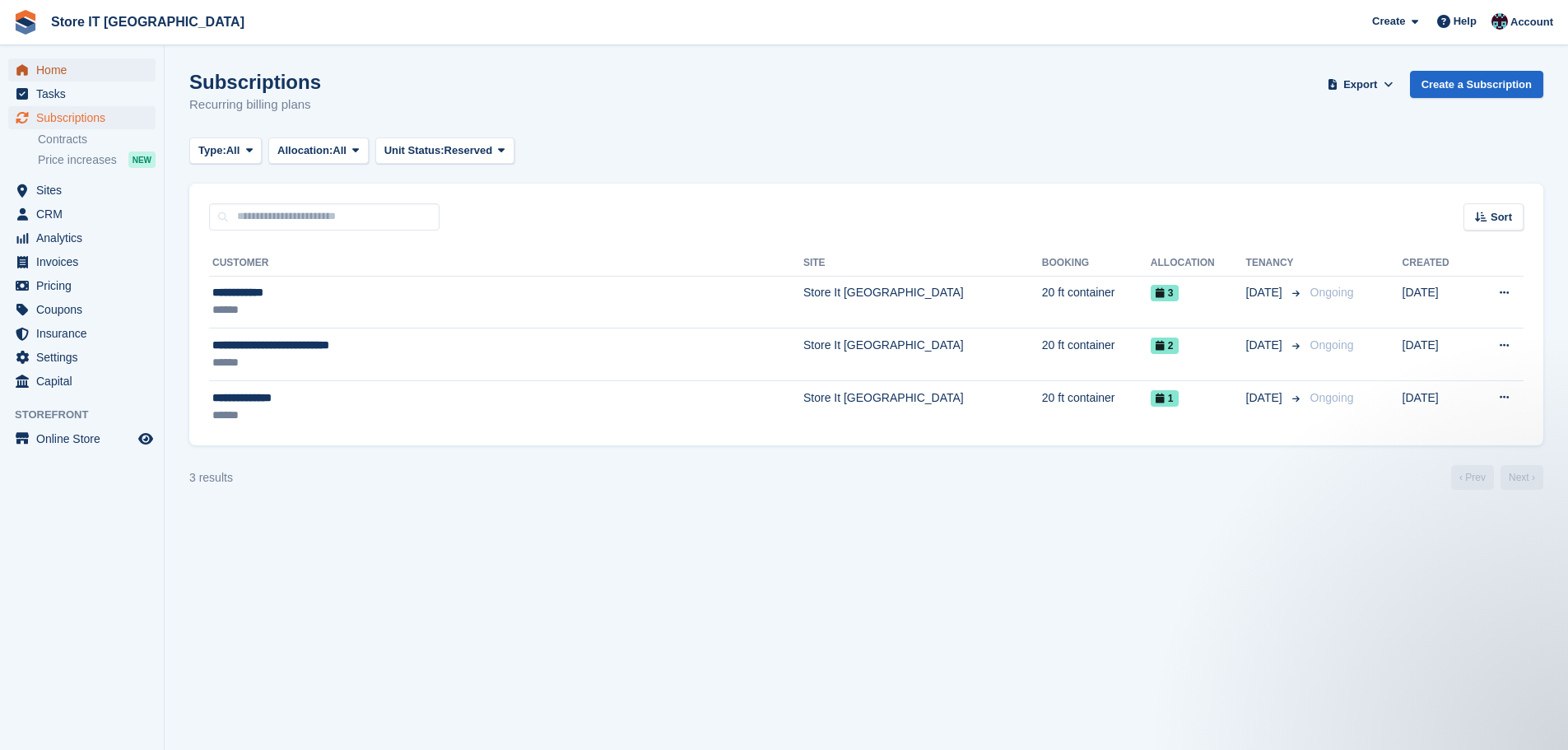
click at [48, 78] on span "Home" at bounding box center [85, 70] width 98 height 23
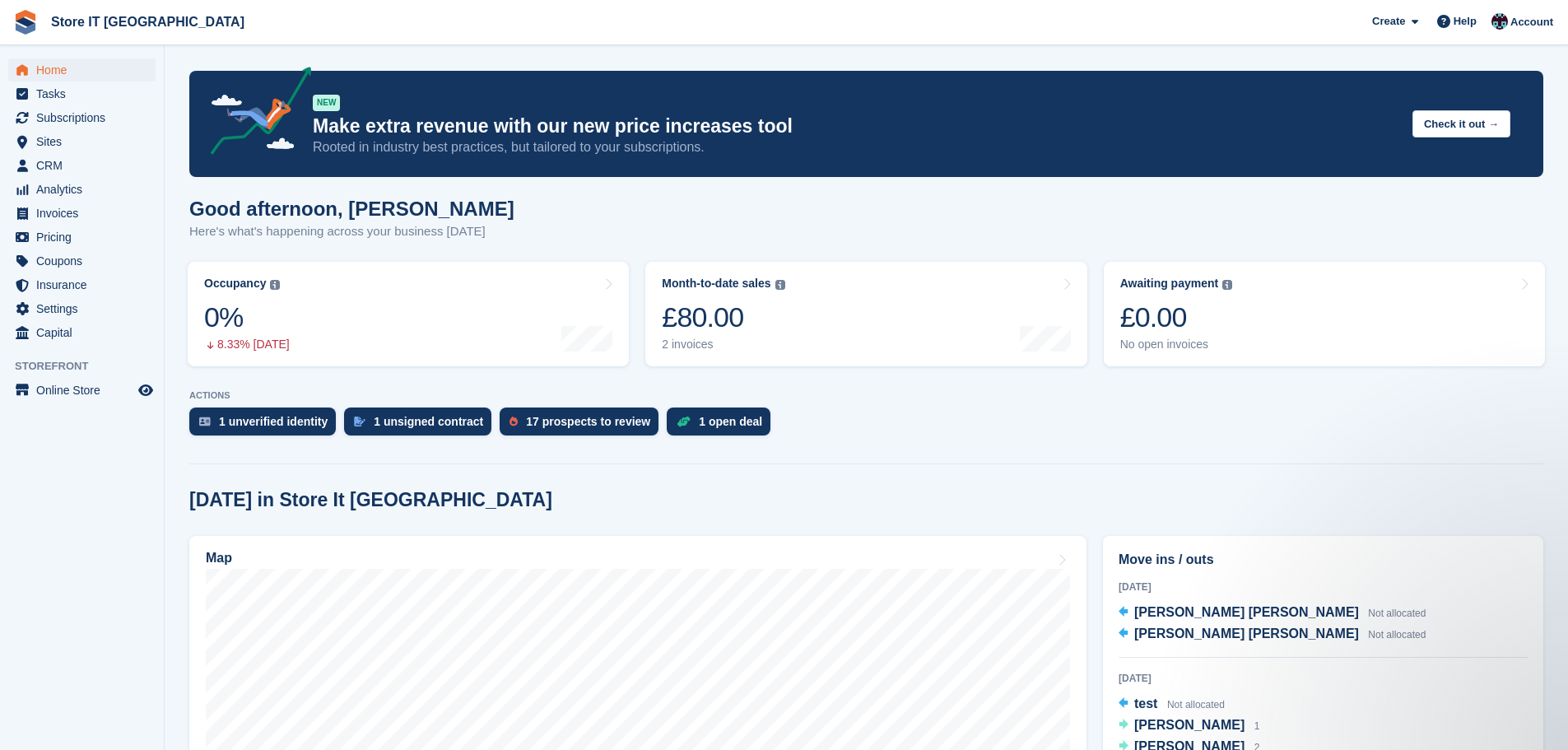
scroll to position [453, 0]
